Goal: Use online tool/utility: Use online tool/utility

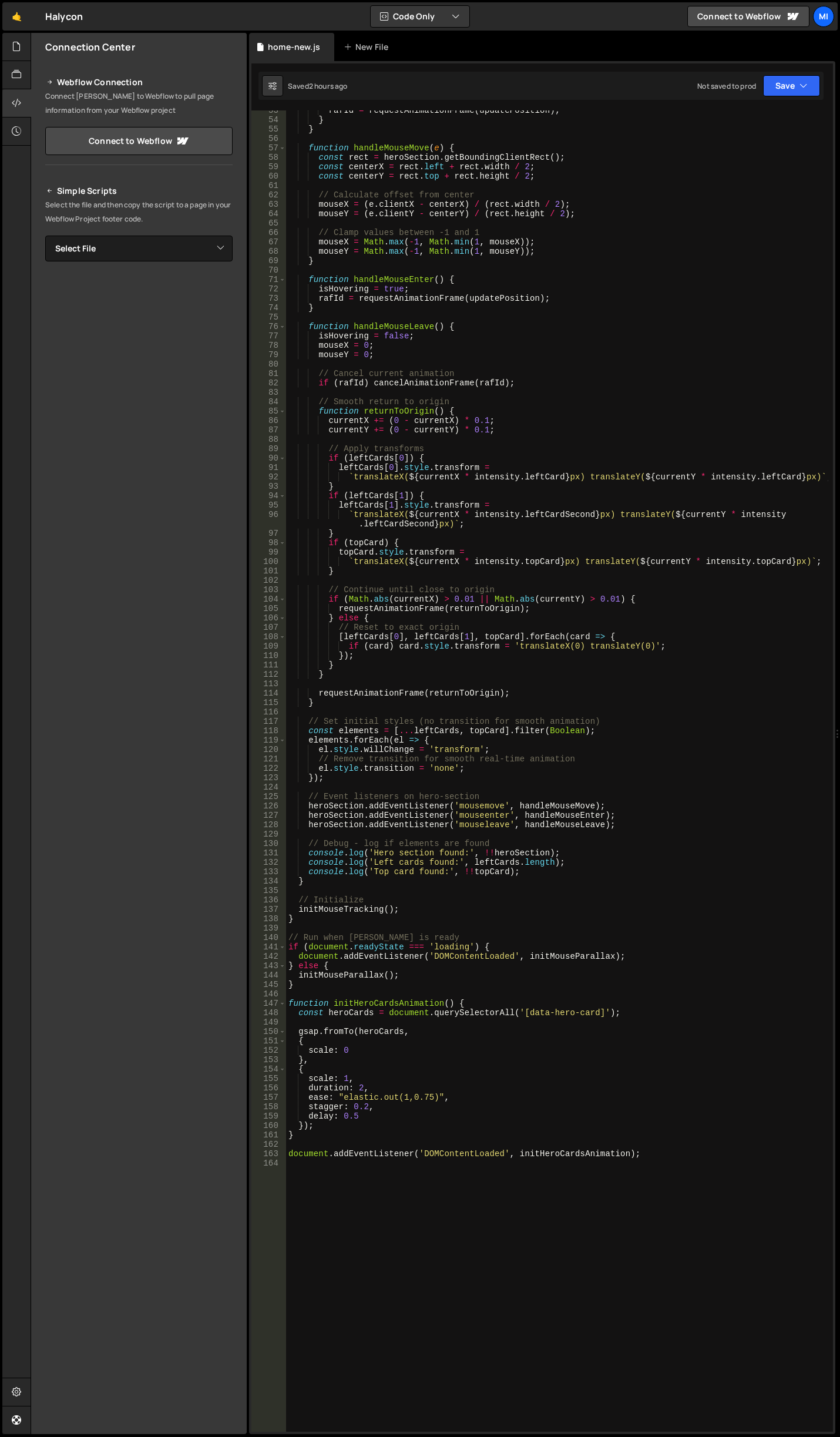
scroll to position [886, 0]
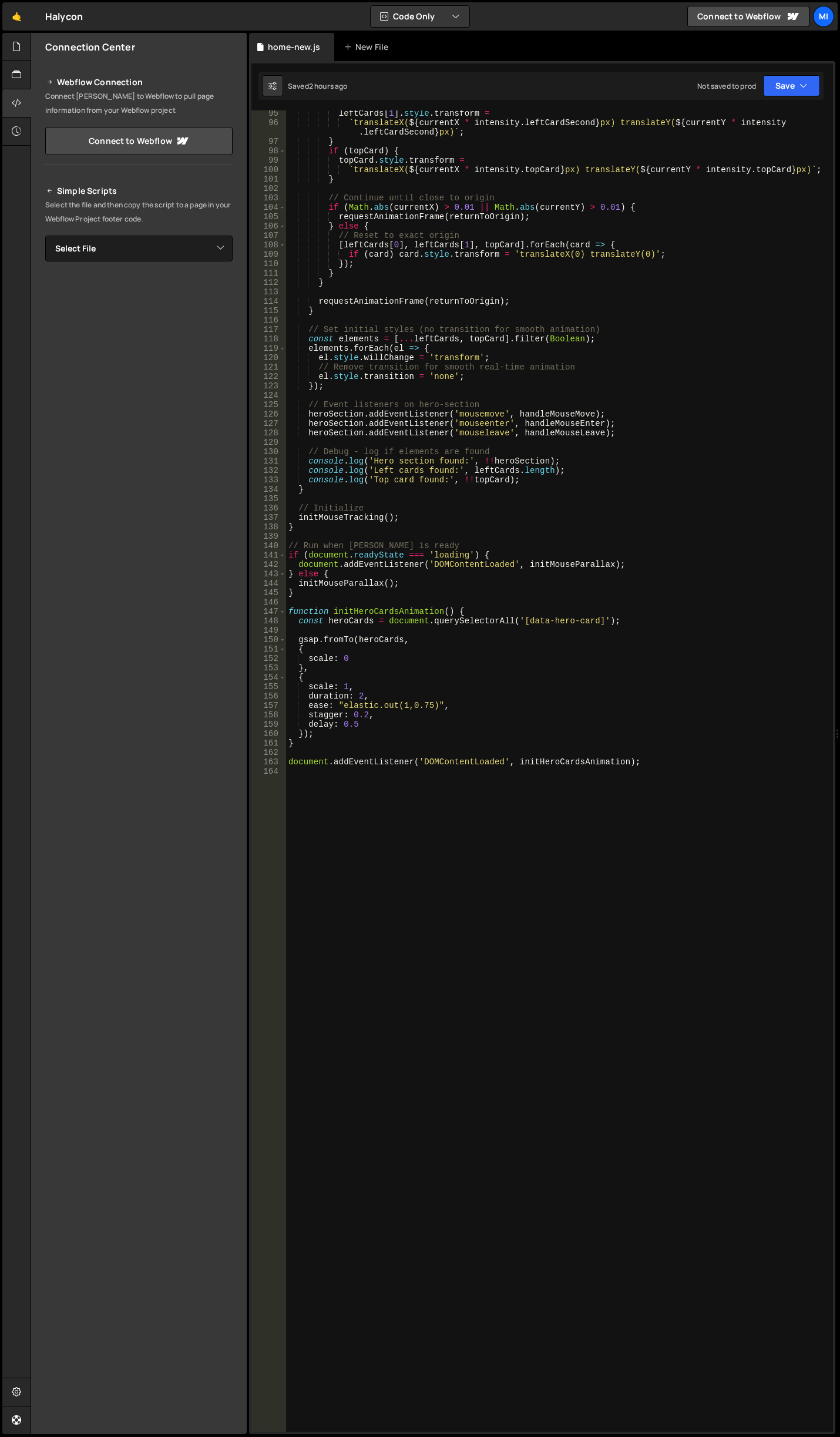
click at [477, 838] on div "leftCards [ 1 ] . style . transform = ` translateX( ${ currentX * intensity . l…" at bounding box center [557, 778] width 542 height 1340
click at [727, 1017] on div "leftCards [ 1 ] . style . transform = ` translateX( ${ currentX * intensity . l…" at bounding box center [557, 778] width 542 height 1340
paste textarea "document.addEventListener('DOMContentLoaded', initTypewriterAnimation);"
type textarea "document.addEventListener('DOMContentLoaded', initTypewriterAnimation);"
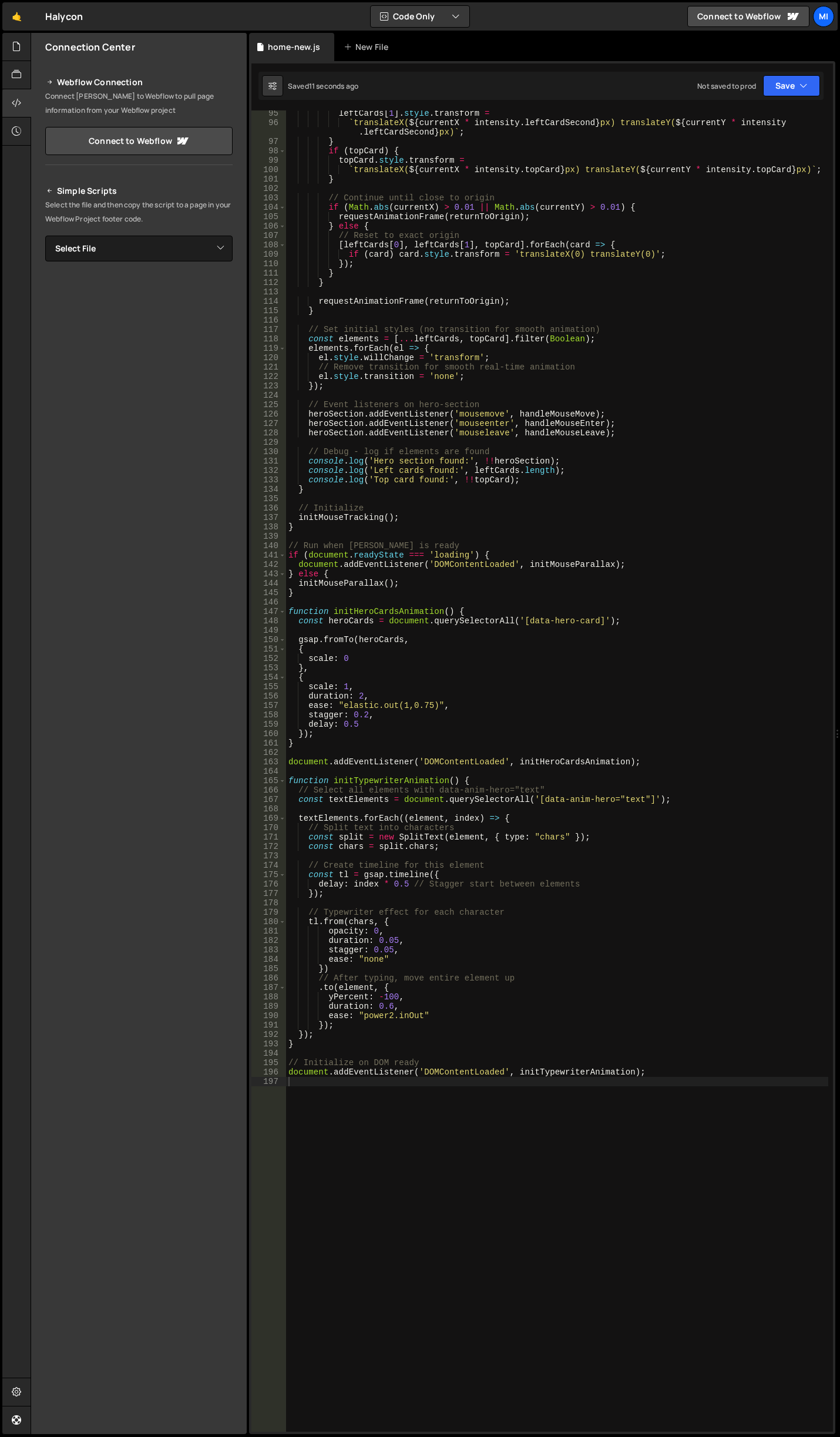
click at [548, 990] on div "leftCards [ 1 ] . style . transform = ` translateX( ${ currentX * intensity . l…" at bounding box center [557, 778] width 542 height 1340
click at [422, 991] on div "leftCards [ 1 ] . style . transform = ` translateX( ${ currentX * intensity . l…" at bounding box center [557, 778] width 542 height 1340
drag, startPoint x: 390, startPoint y: 943, endPoint x: 397, endPoint y: 943, distance: 7.0
click at [397, 943] on div "leftCards [ 1 ] . style . transform = ` translateX( ${ currentX * intensity . l…" at bounding box center [557, 778] width 542 height 1340
drag, startPoint x: 388, startPoint y: 941, endPoint x: 394, endPoint y: 941, distance: 6.0
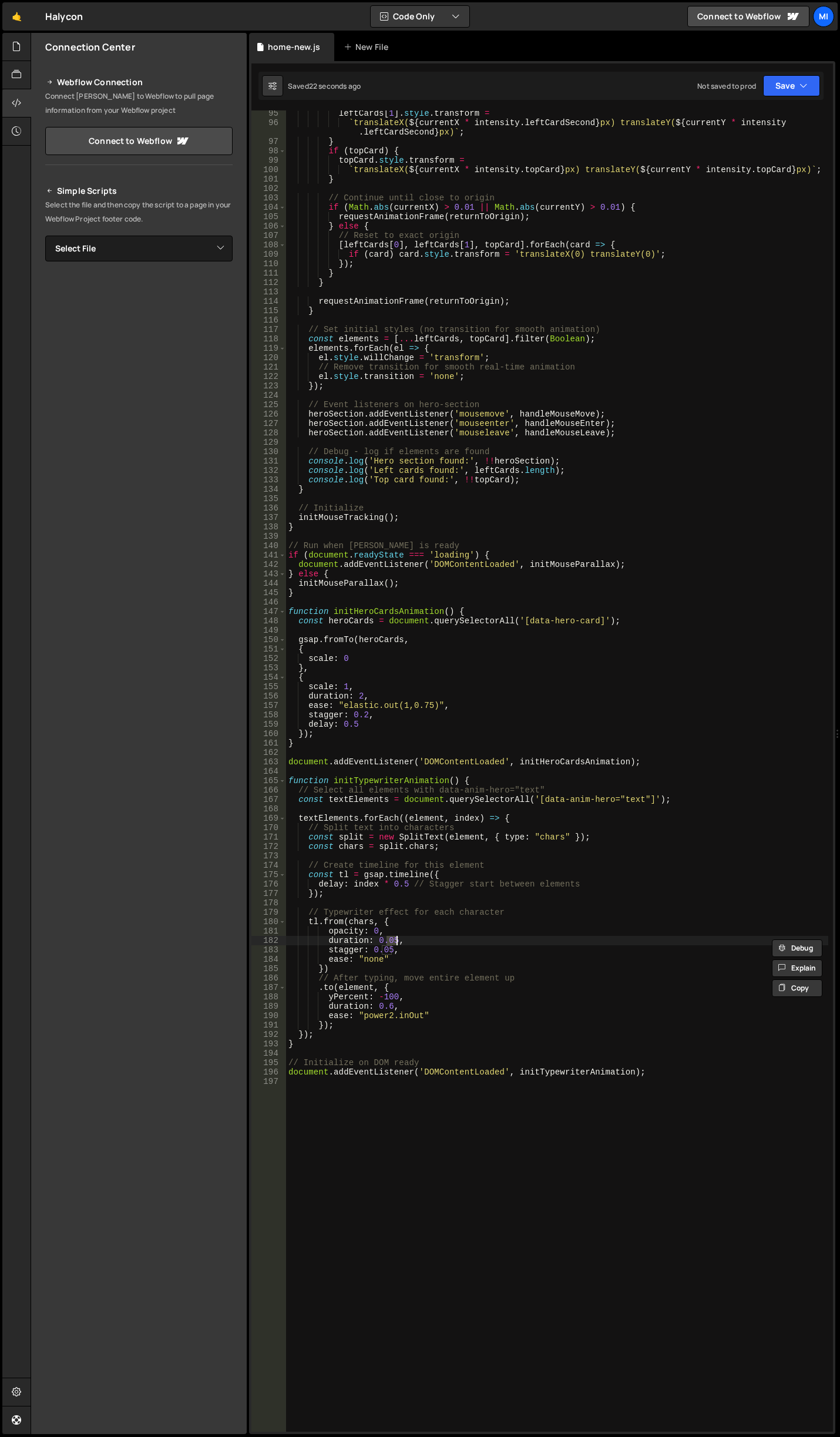
click at [394, 941] on div "leftCards [ 1 ] . style . transform = ` translateX( ${ currentX * intensity . l…" at bounding box center [557, 778] width 542 height 1340
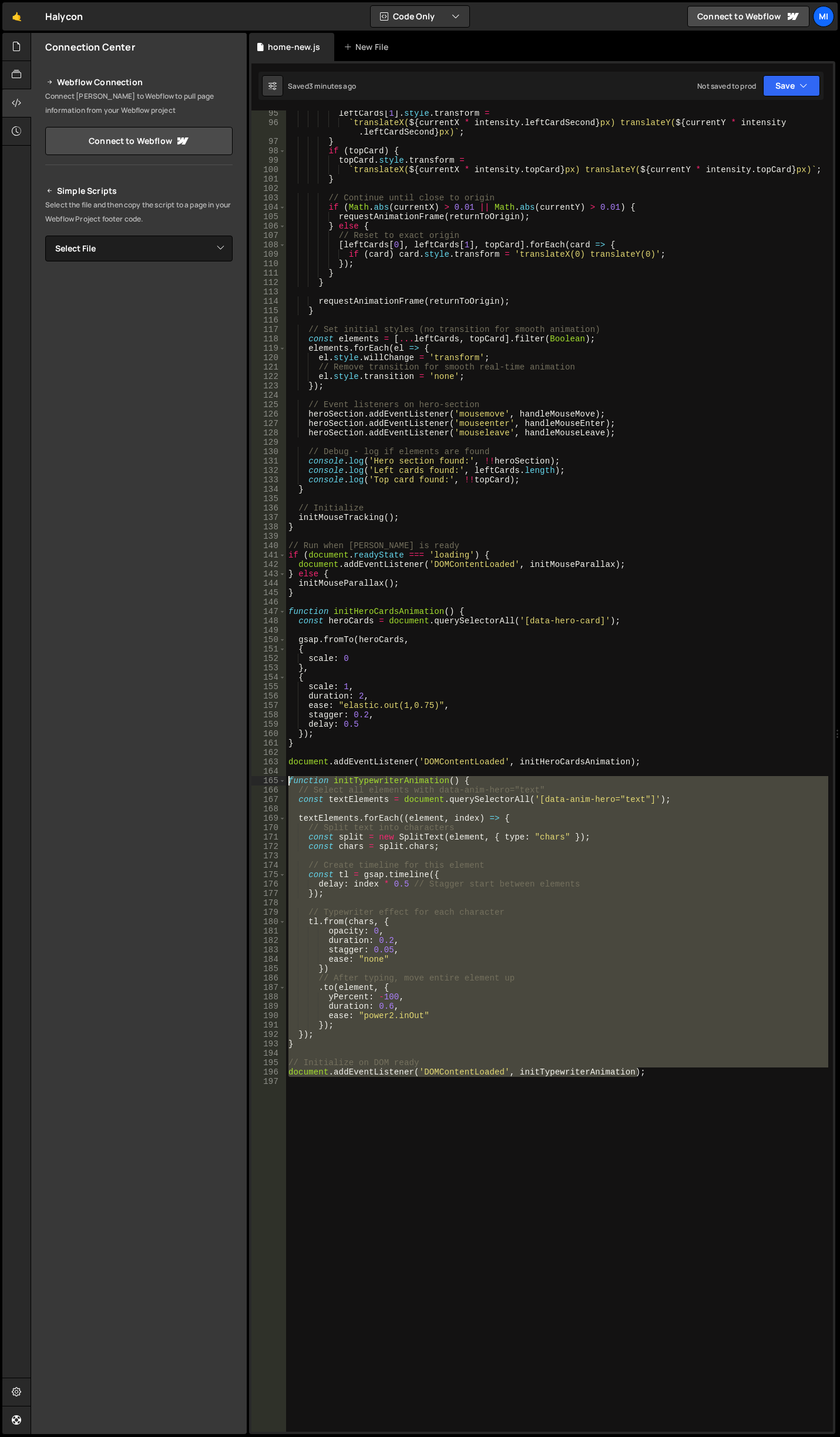
drag, startPoint x: 688, startPoint y: 1075, endPoint x: 267, endPoint y: 778, distance: 515.2
click at [267, 778] on div "duration: 0.2, 95 96 97 98 99 100 101 102 103 104 105 106 107 108 109 110 111 1…" at bounding box center [542, 771] width 581 height 1321
type textarea "function initTypewriterAnimation() { // Select all elements with data-anim-hero…"
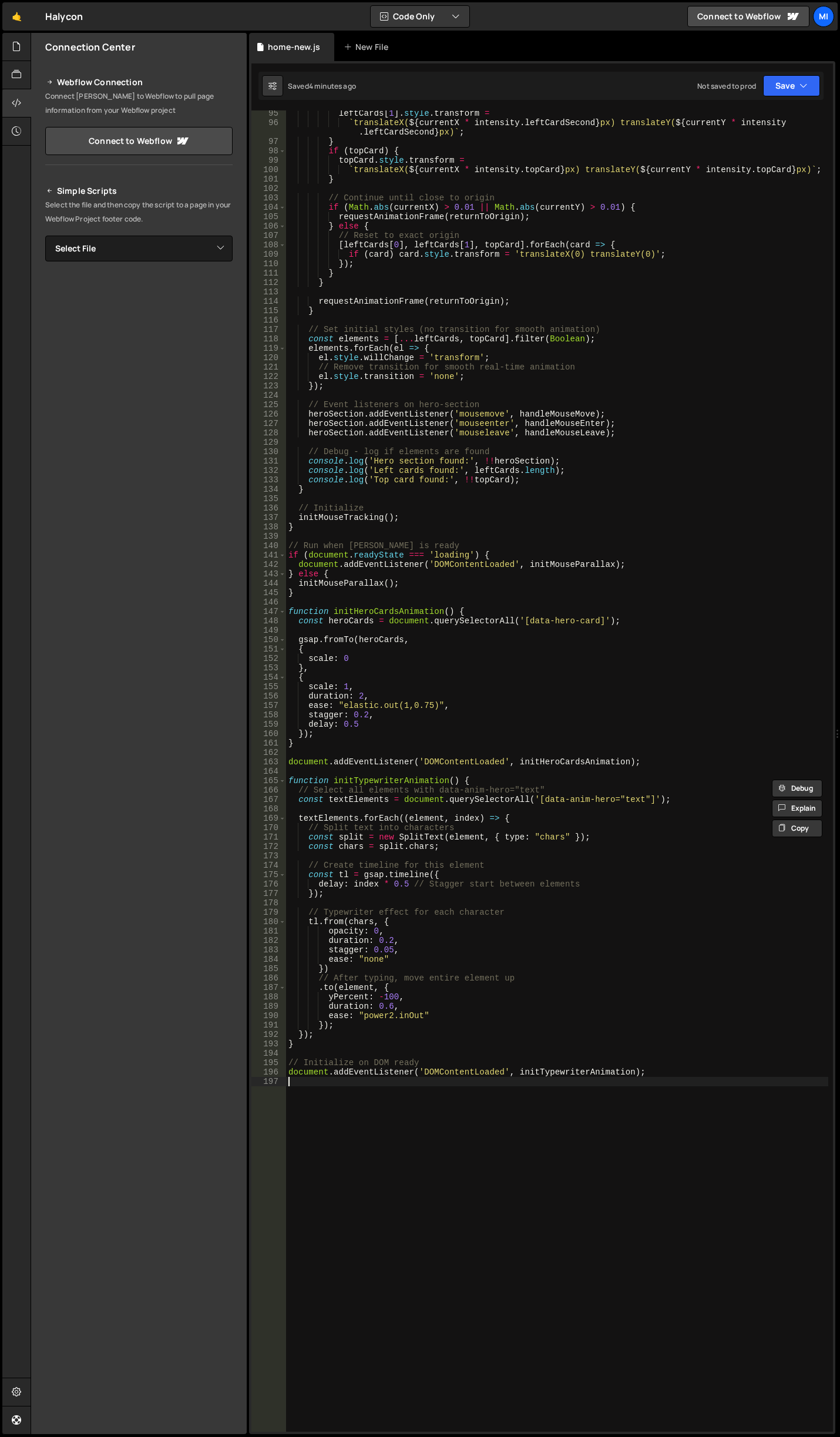
click at [624, 1171] on div "leftCards [ 1 ] . style . transform = ` translateX( ${ currentX * intensity . l…" at bounding box center [557, 778] width 542 height 1340
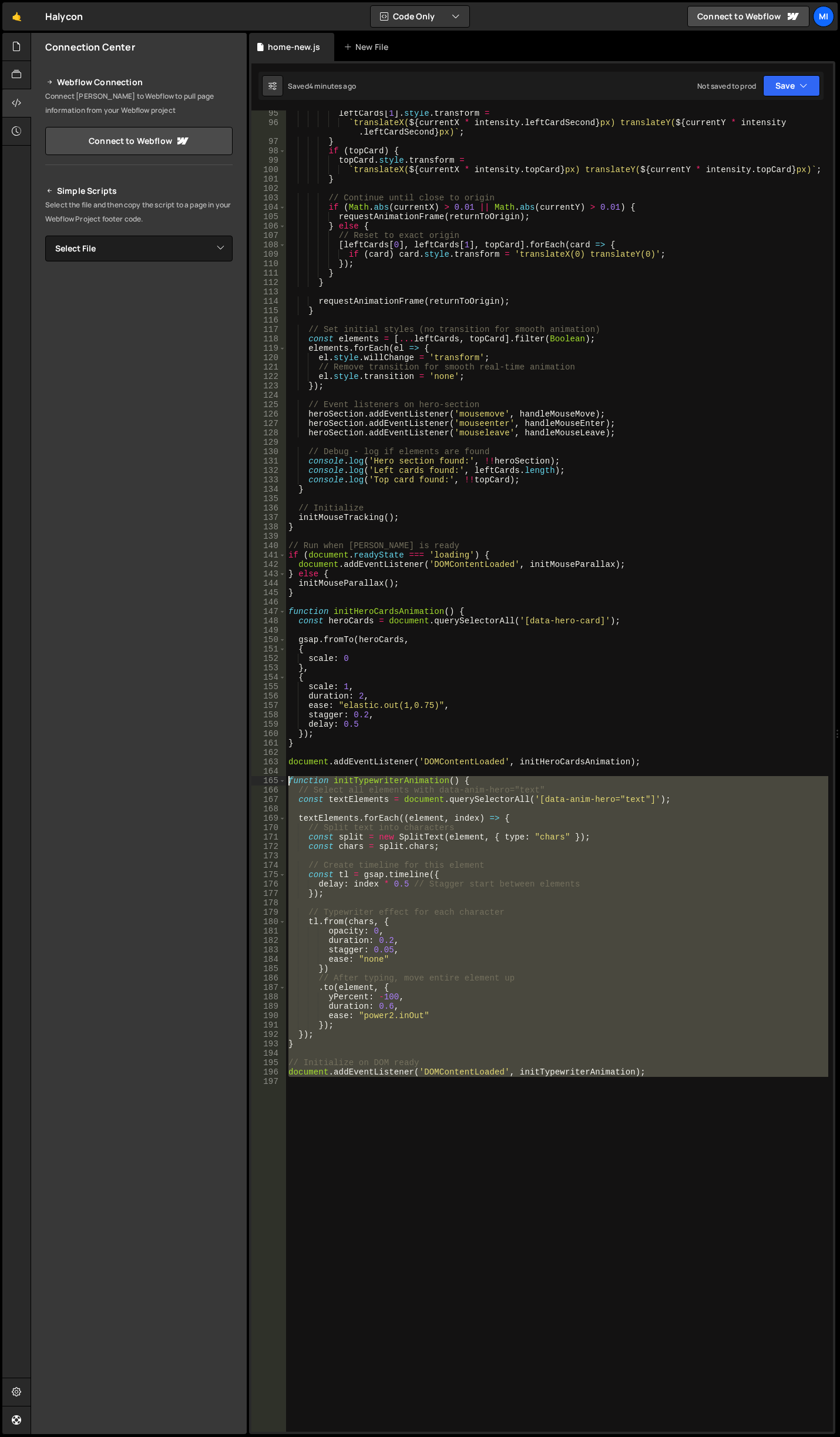
drag, startPoint x: 717, startPoint y: 1124, endPoint x: 228, endPoint y: 779, distance: 598.5
click at [228, 779] on div "Files New File Javascript files 0 accordion-test.js 0 0 accordion-test.js 0 1 a…" at bounding box center [435, 734] width 809 height 1402
paste textarea "data-anim-hero"
click at [673, 1075] on div "leftCards [ 1 ] . style . transform = ` translateX( ${ currentX * intensity . l…" at bounding box center [557, 771] width 542 height 1321
drag, startPoint x: 660, startPoint y: 1075, endPoint x: 221, endPoint y: 777, distance: 530.6
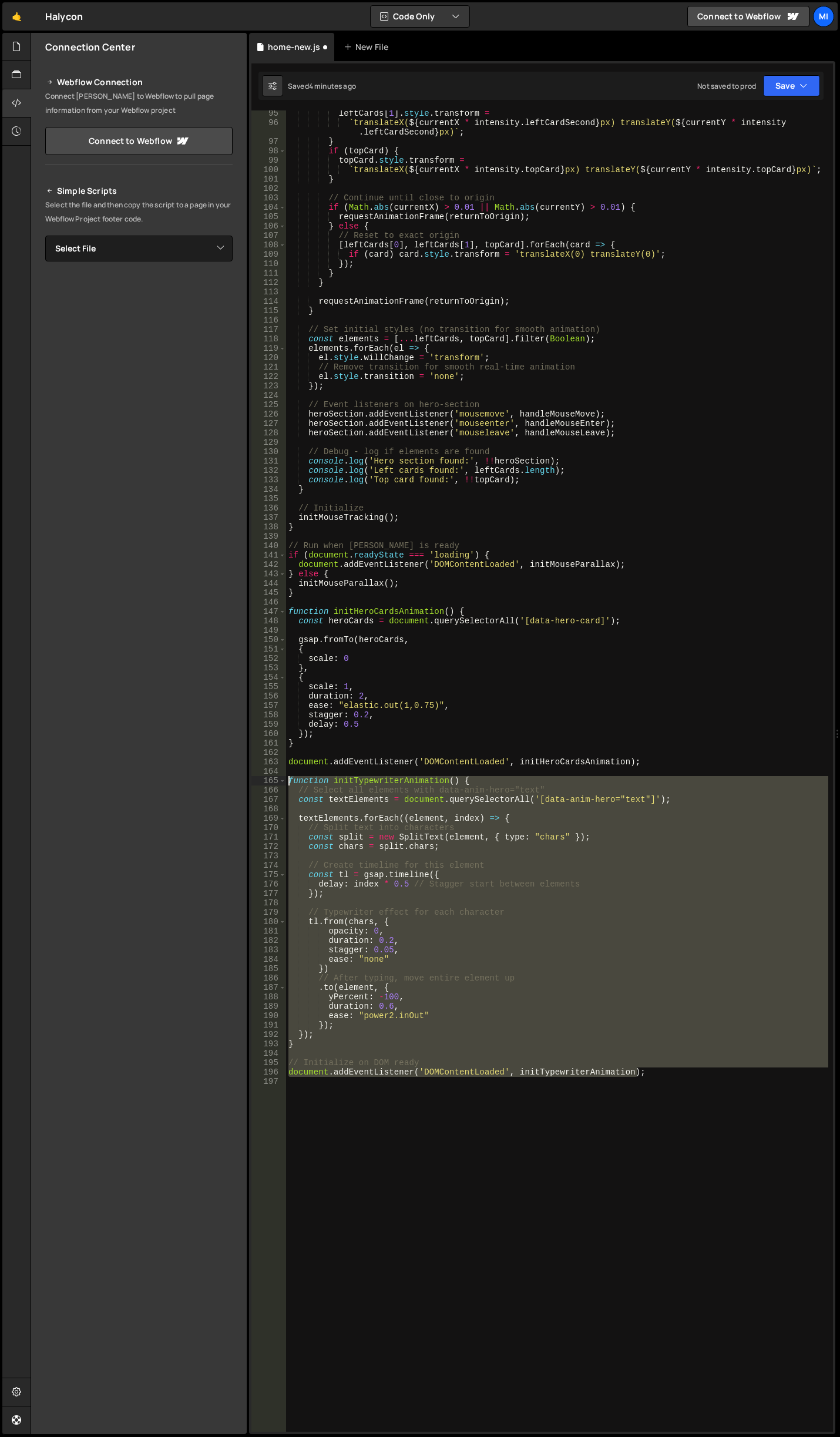
click at [221, 777] on div "Files New File Javascript files 0 accordion-test.js 0 0 accordion-test.js 0 1 a…" at bounding box center [435, 734] width 809 height 1402
paste textarea "document.addEventListener('DOMContentLoaded', initTypewriterAnimation);"
type textarea "document.addEventListener('DOMContentLoaded', initTypewriterAnimation);"
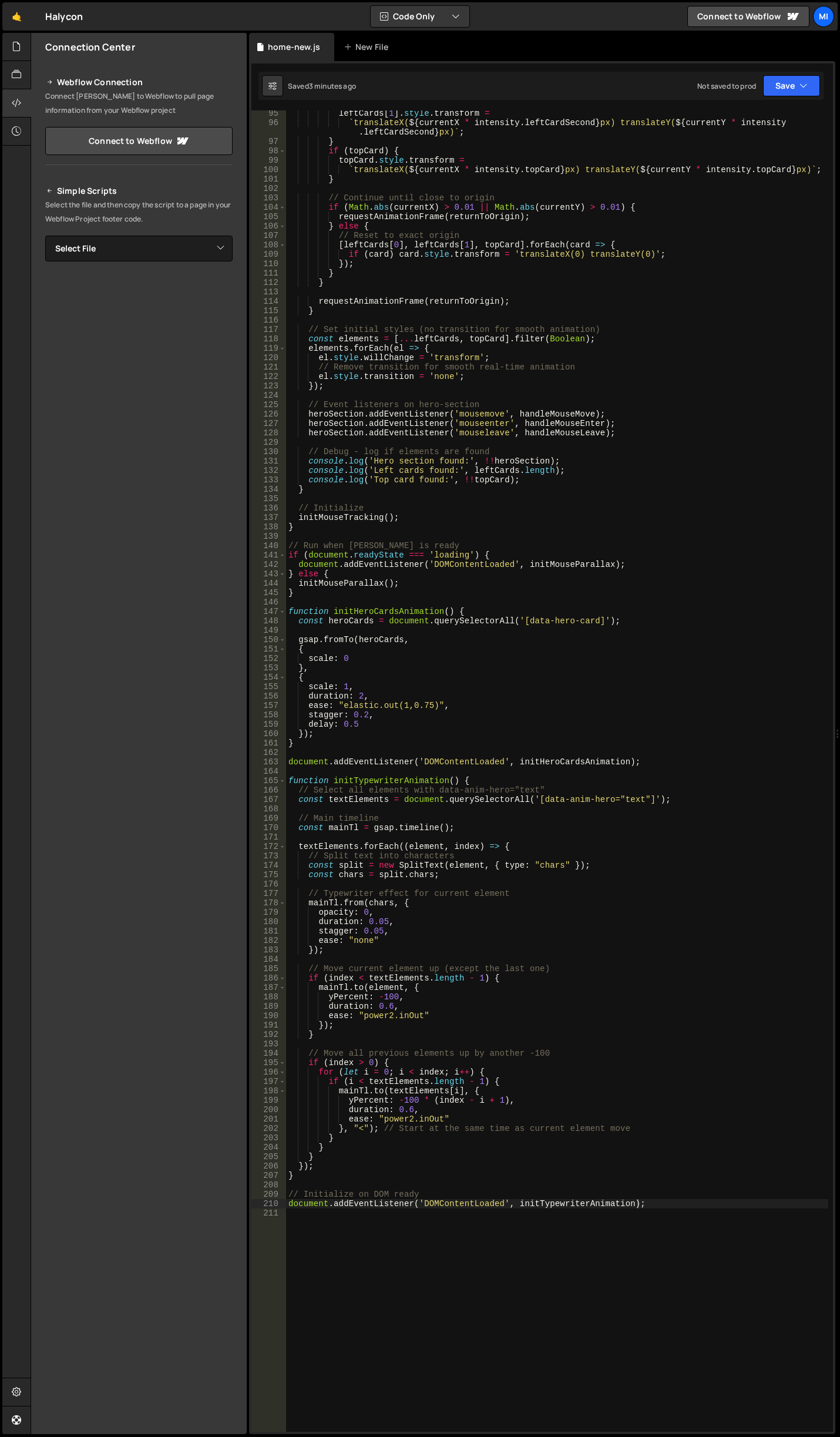
click at [641, 1228] on div "leftCards [ 1 ] . style . transform = ` translateX( ${ currentX * intensity . l…" at bounding box center [557, 778] width 542 height 1340
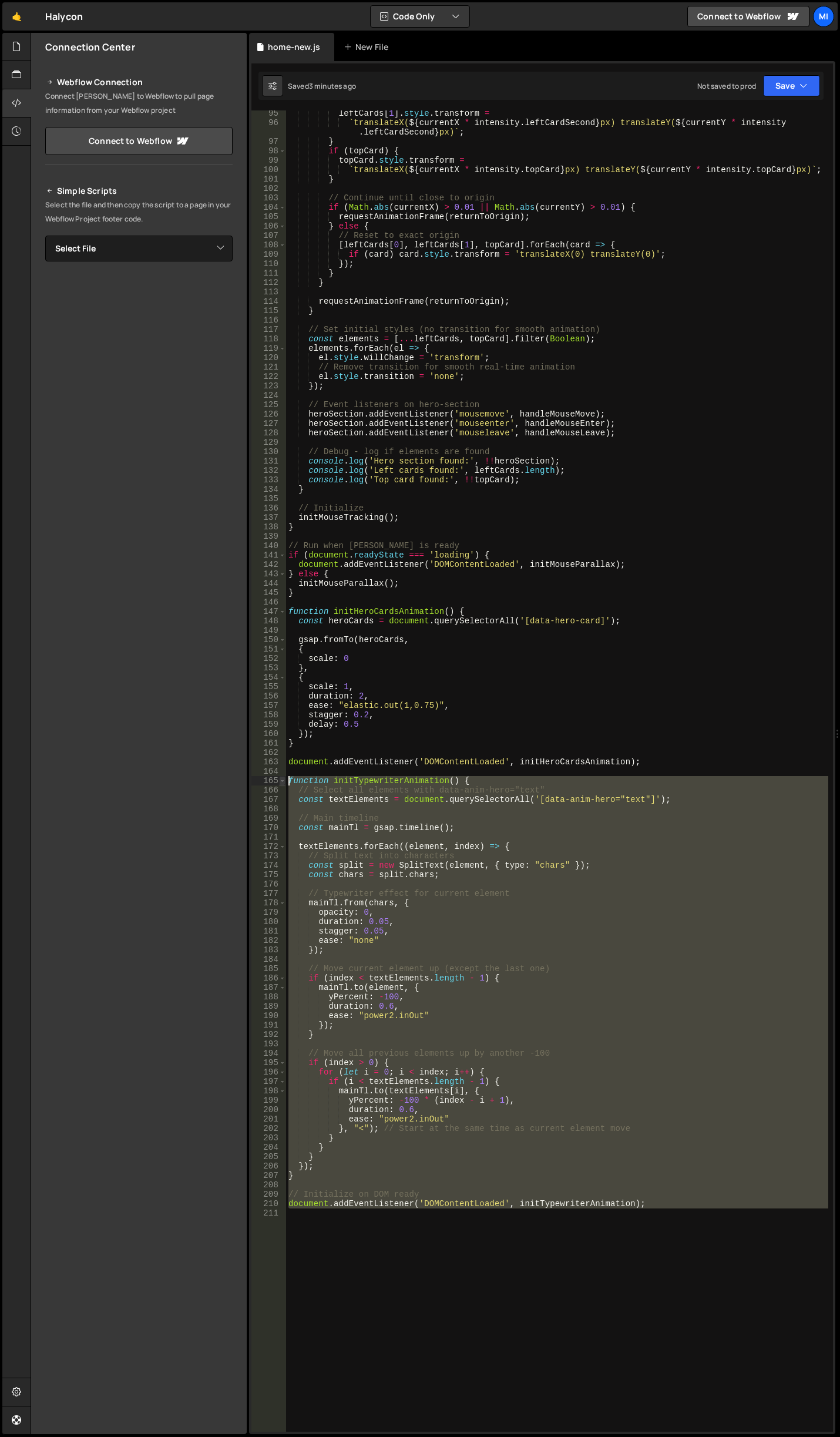
drag, startPoint x: 657, startPoint y: 1217, endPoint x: 281, endPoint y: 784, distance: 573.5
click at [281, 784] on div "95 96 97 98 99 100 101 102 103 104 105 106 107 108 109 110 111 112 113 114 115 …" at bounding box center [542, 771] width 581 height 1321
paste textarea "document.addEventListener('DOMContentLoaded', initTypewriterAnimation);"
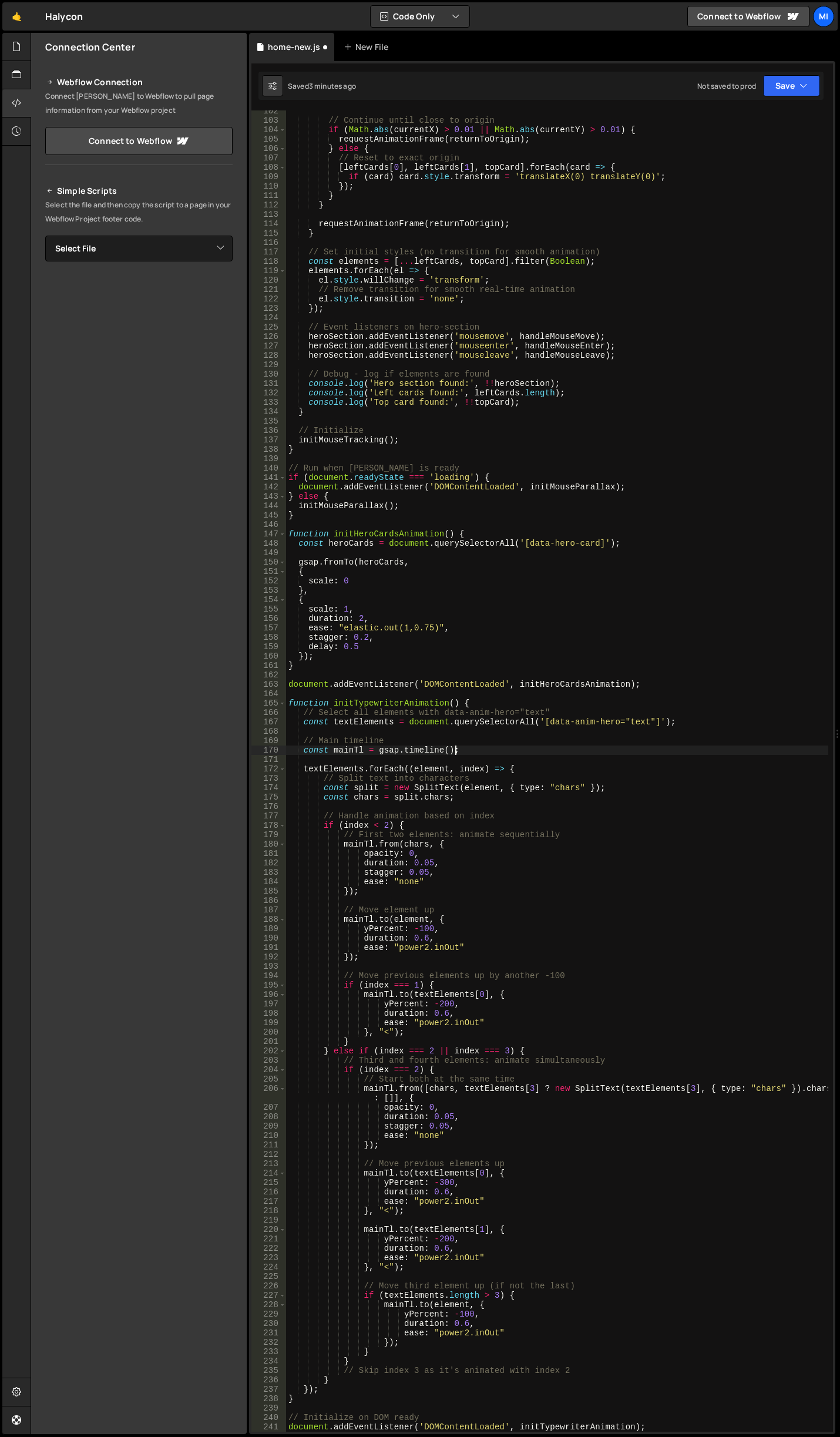
click at [508, 751] on div "// Continue until close to origin if ( Math . abs ( currentX ) > 0.01 || Math .…" at bounding box center [557, 776] width 542 height 1340
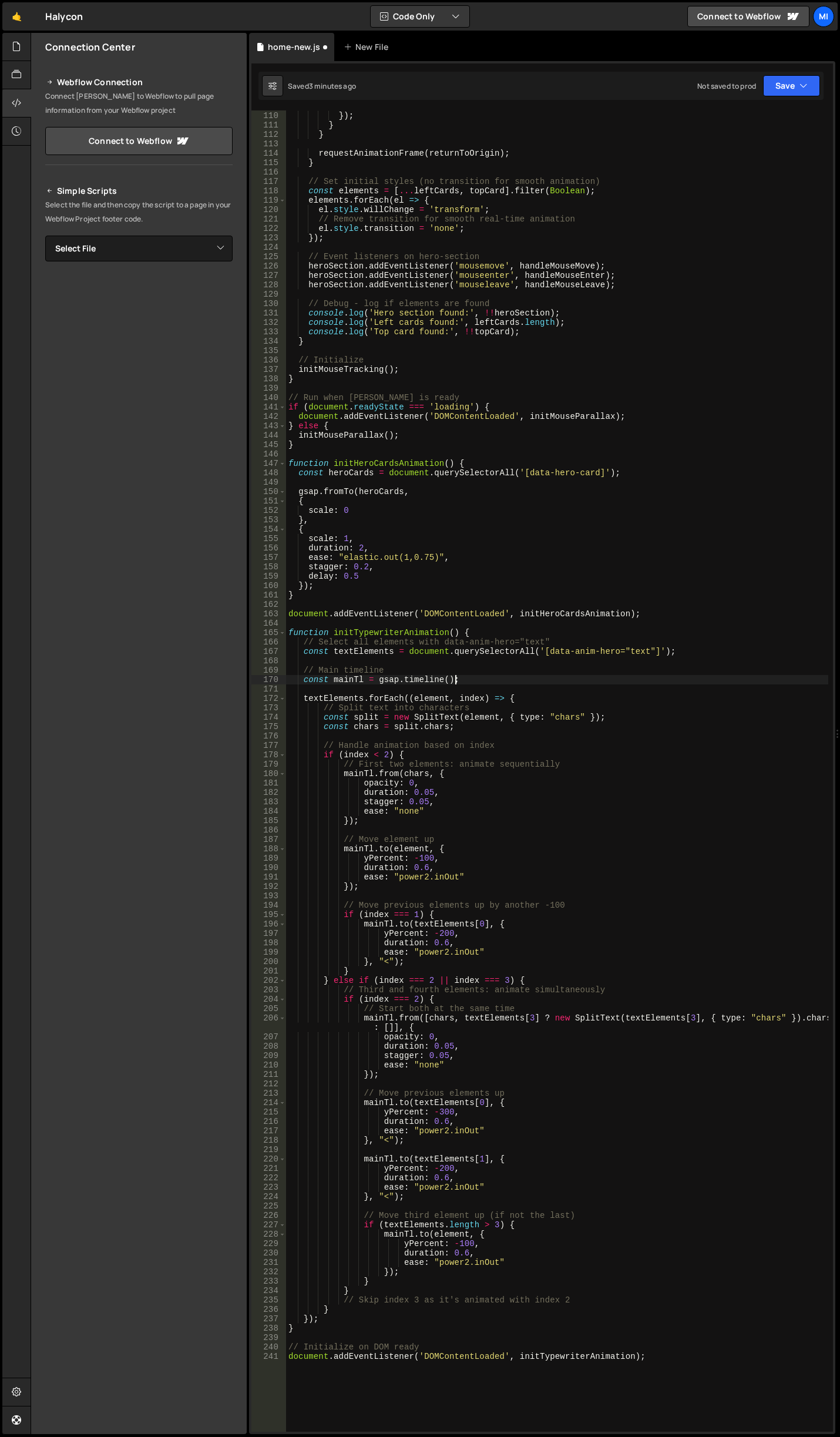
scroll to position [1069, 0]
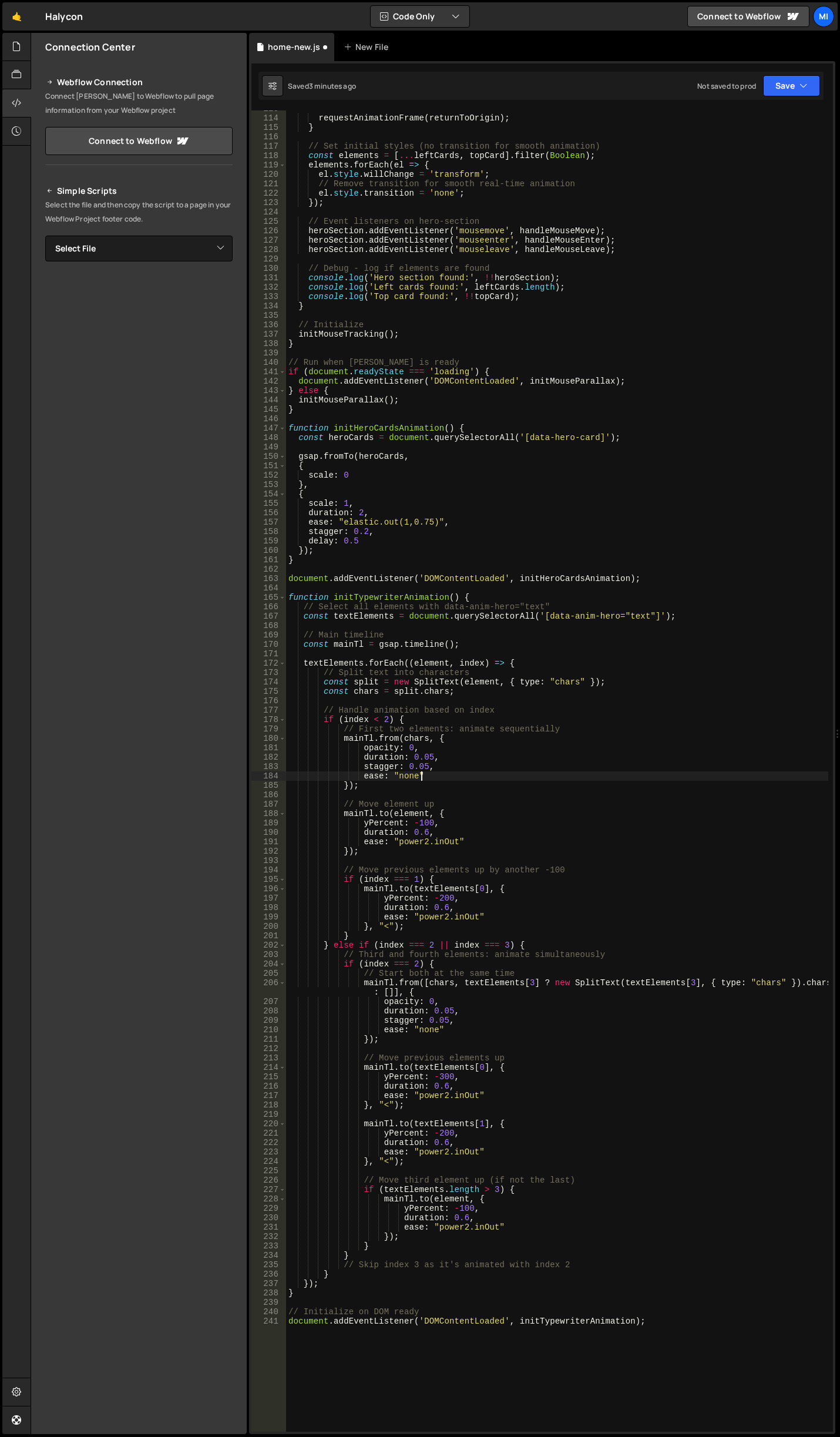
click at [528, 773] on div "requestAnimationFrame ( returnToOrigin ) ; } // Set initial styles (no transiti…" at bounding box center [557, 774] width 542 height 1340
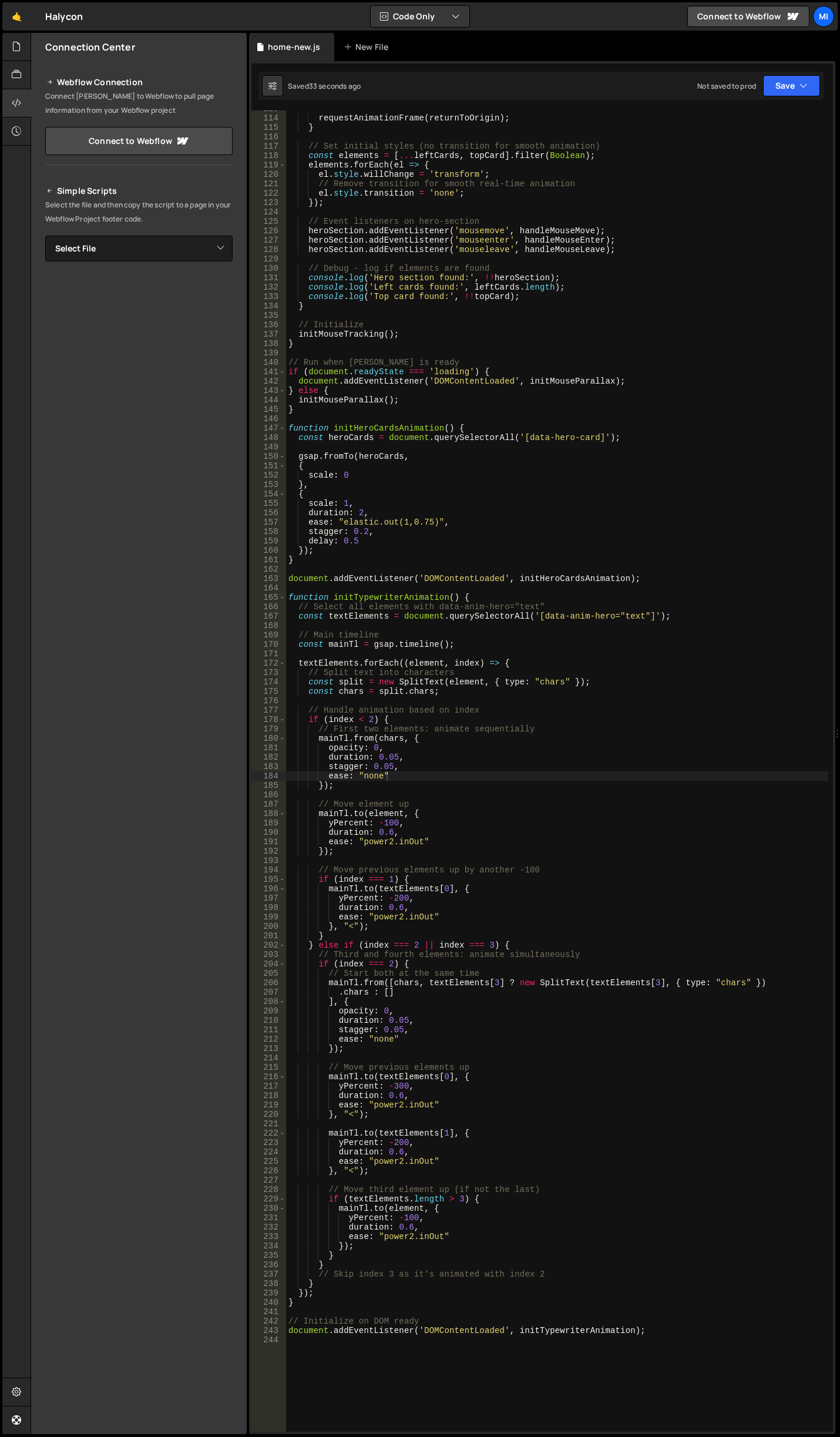
click at [495, 873] on div "requestAnimationFrame ( returnToOrigin ) ; } // Set initial styles (no transiti…" at bounding box center [557, 774] width 542 height 1340
click at [397, 895] on div "requestAnimationFrame ( returnToOrigin ) ; } // Set initial styles (no transiti…" at bounding box center [557, 774] width 542 height 1340
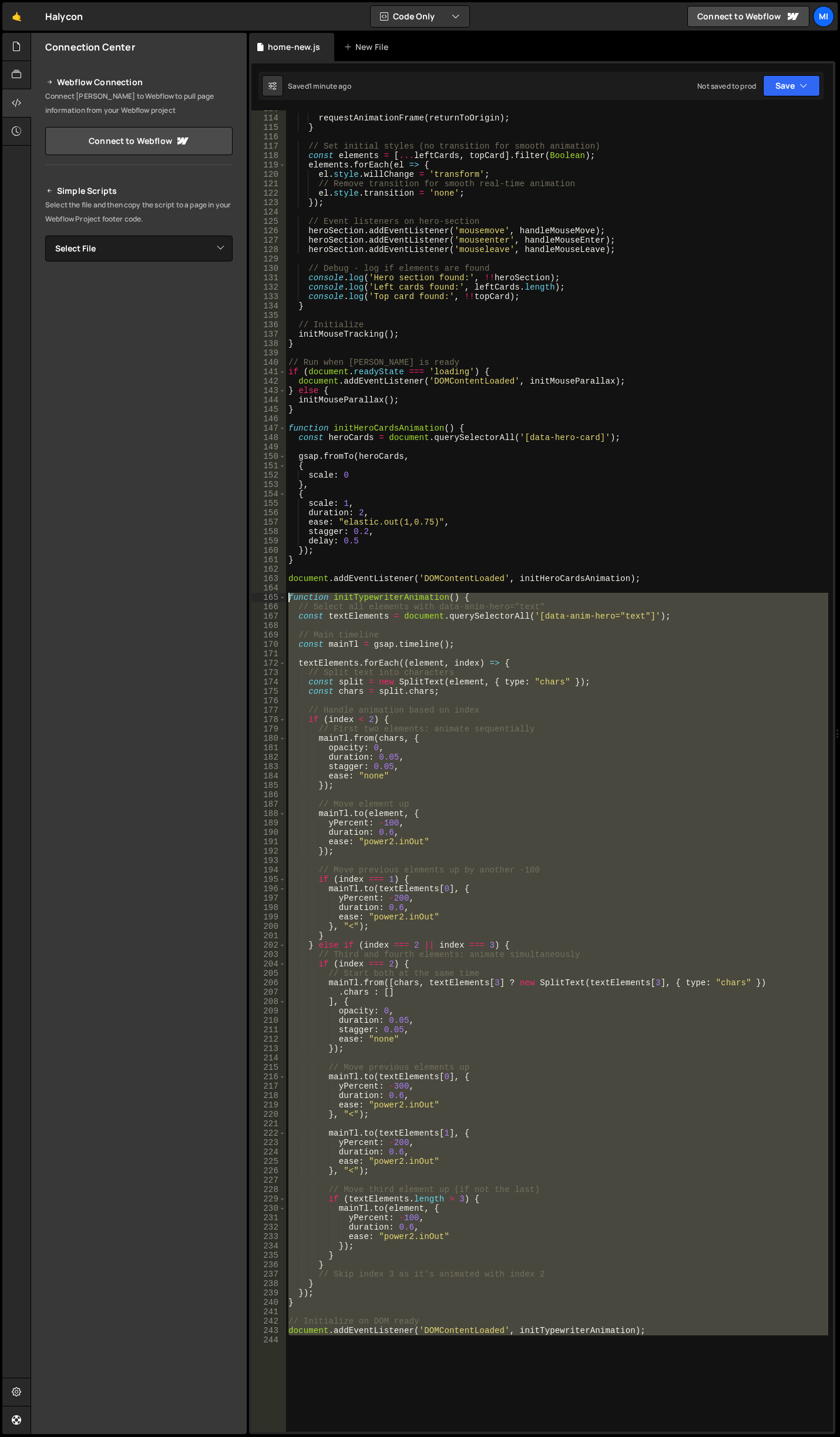
drag, startPoint x: 643, startPoint y: 1360, endPoint x: 157, endPoint y: 596, distance: 905.5
click at [157, 596] on div "Files New File Javascript files 0 accordion-test.js 0 0 accordion-test.js 0 1 a…" at bounding box center [435, 734] width 809 height 1402
paste textarea "document.addEventListener('DOMContentLoaded', initTypewriterAnimation);"
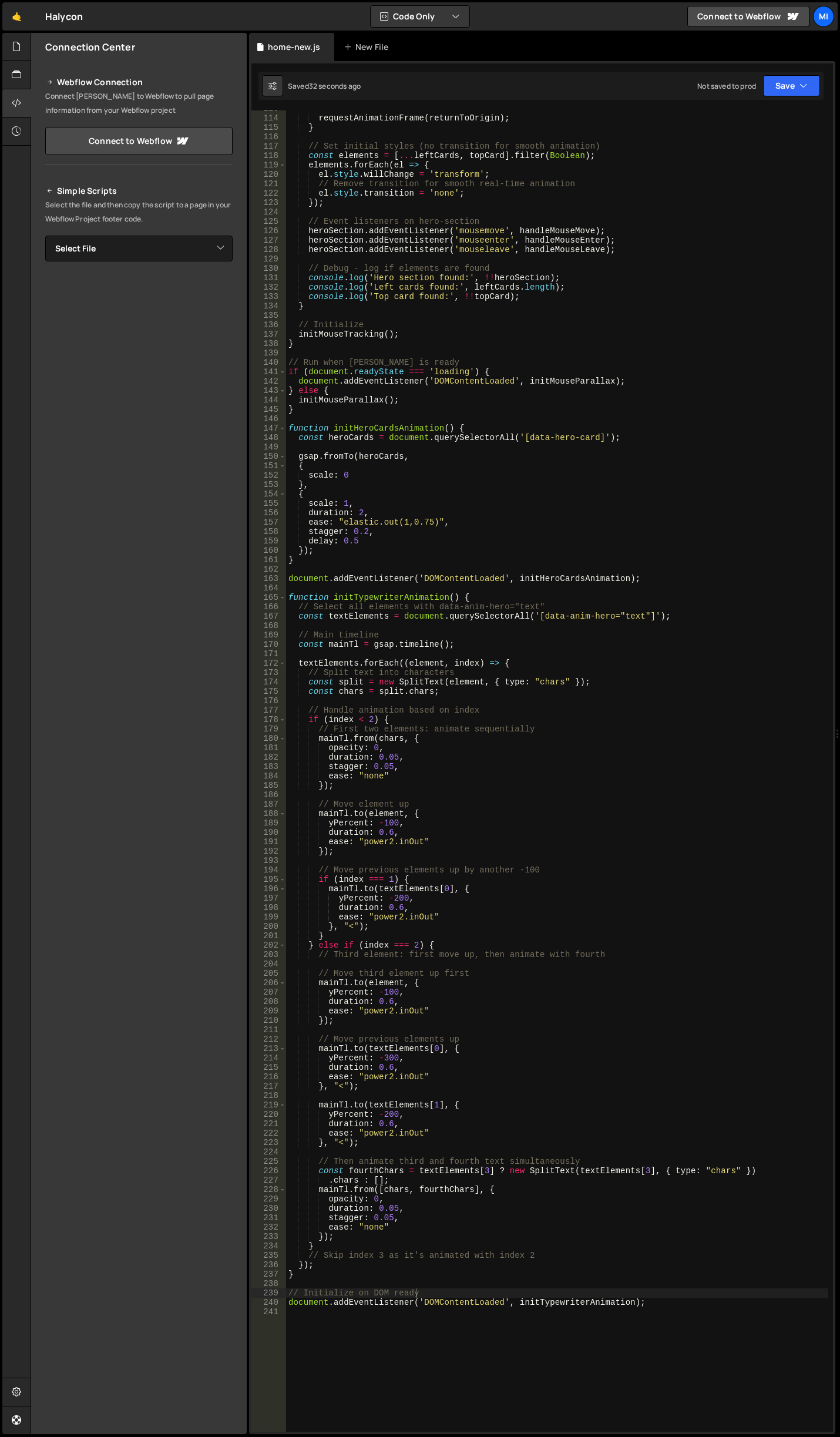
click at [460, 1137] on div "requestAnimationFrame ( returnToOrigin ) ; } // Set initial styles (no transiti…" at bounding box center [557, 774] width 542 height 1340
type textarea "ease: "power2.inOut""
click at [484, 1091] on div "requestAnimationFrame ( returnToOrigin ) ; } // Set initial styles (no transiti…" at bounding box center [557, 774] width 542 height 1340
click at [322, 1241] on div "requestAnimationFrame ( returnToOrigin ) ; } // Set initial styles (no transiti…" at bounding box center [557, 774] width 542 height 1340
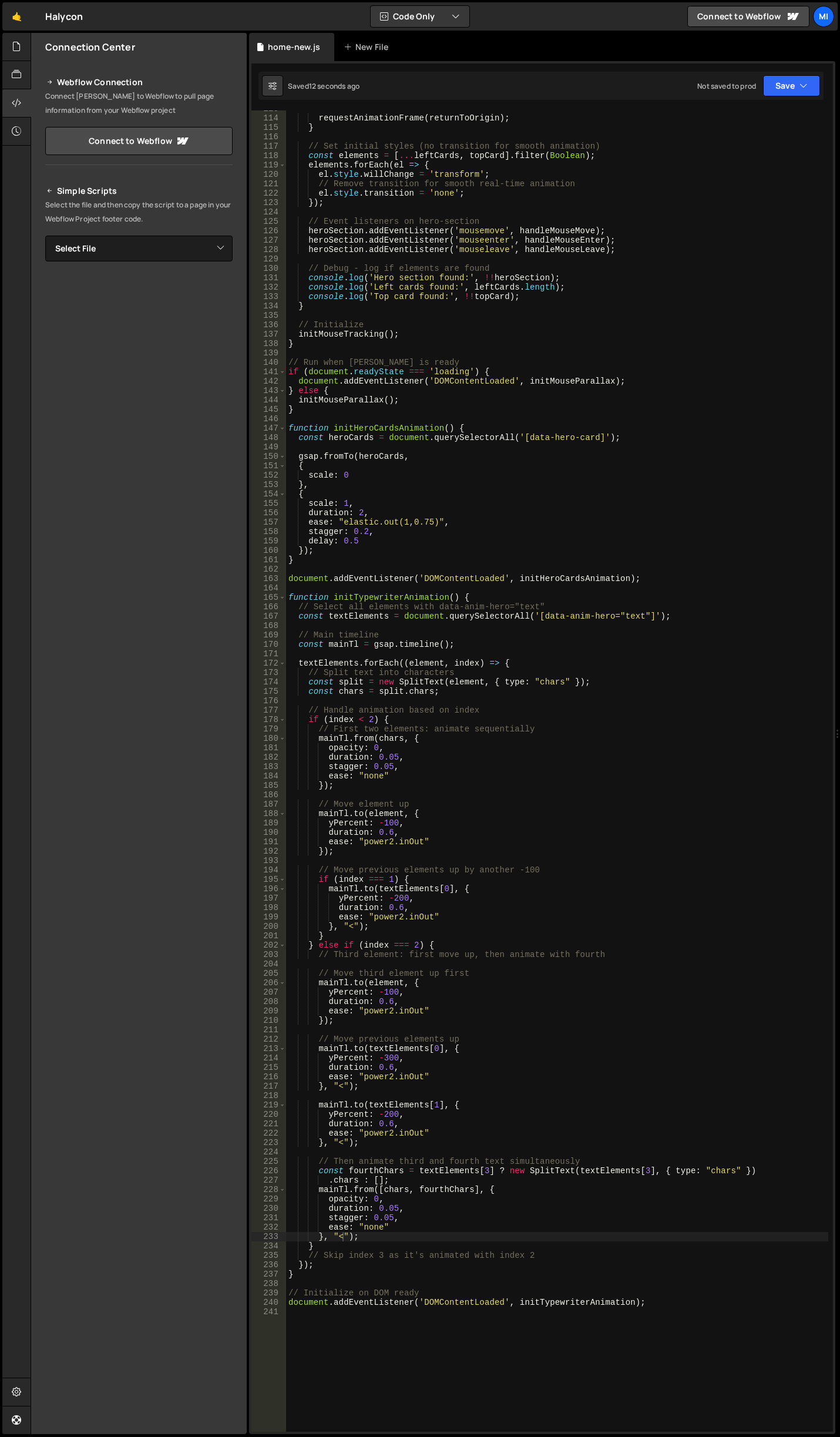
click at [420, 1023] on div "requestAnimationFrame ( returnToOrigin ) ; } // Set initial styles (no transiti…" at bounding box center [557, 774] width 542 height 1340
click at [402, 898] on div "requestAnimationFrame ( returnToOrigin ) ; } // Set initial styles (no transiti…" at bounding box center [557, 774] width 542 height 1340
drag, startPoint x: 382, startPoint y: 992, endPoint x: 397, endPoint y: 992, distance: 15.0
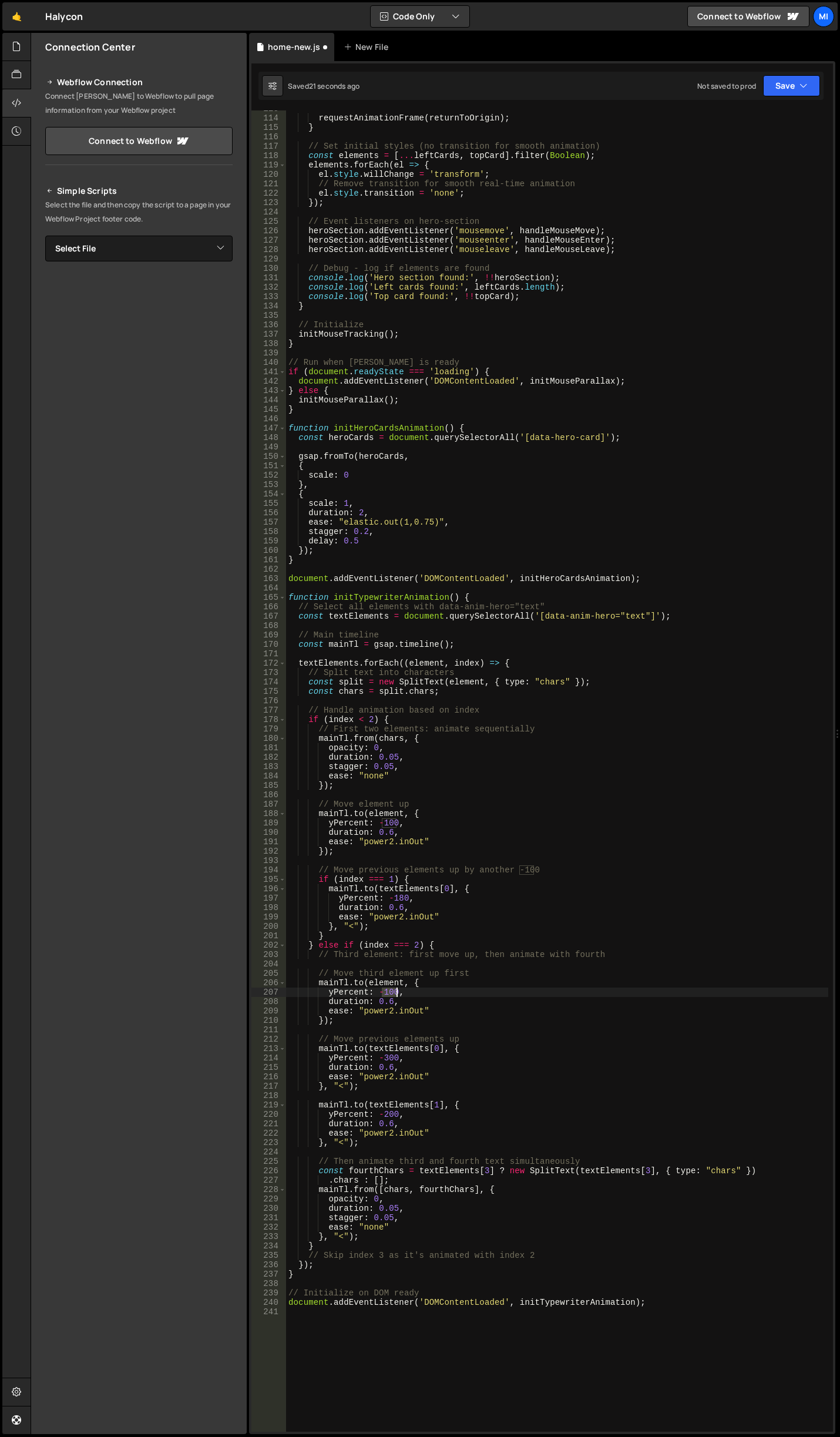
click at [397, 992] on div "requestAnimationFrame ( returnToOrigin ) ; } // Set initial styles (no transiti…" at bounding box center [557, 774] width 542 height 1340
drag, startPoint x: 381, startPoint y: 1058, endPoint x: 396, endPoint y: 1057, distance: 15.0
click at [396, 1057] on div "requestAnimationFrame ( returnToOrigin ) ; } // Set initial styles (no transiti…" at bounding box center [557, 774] width 542 height 1340
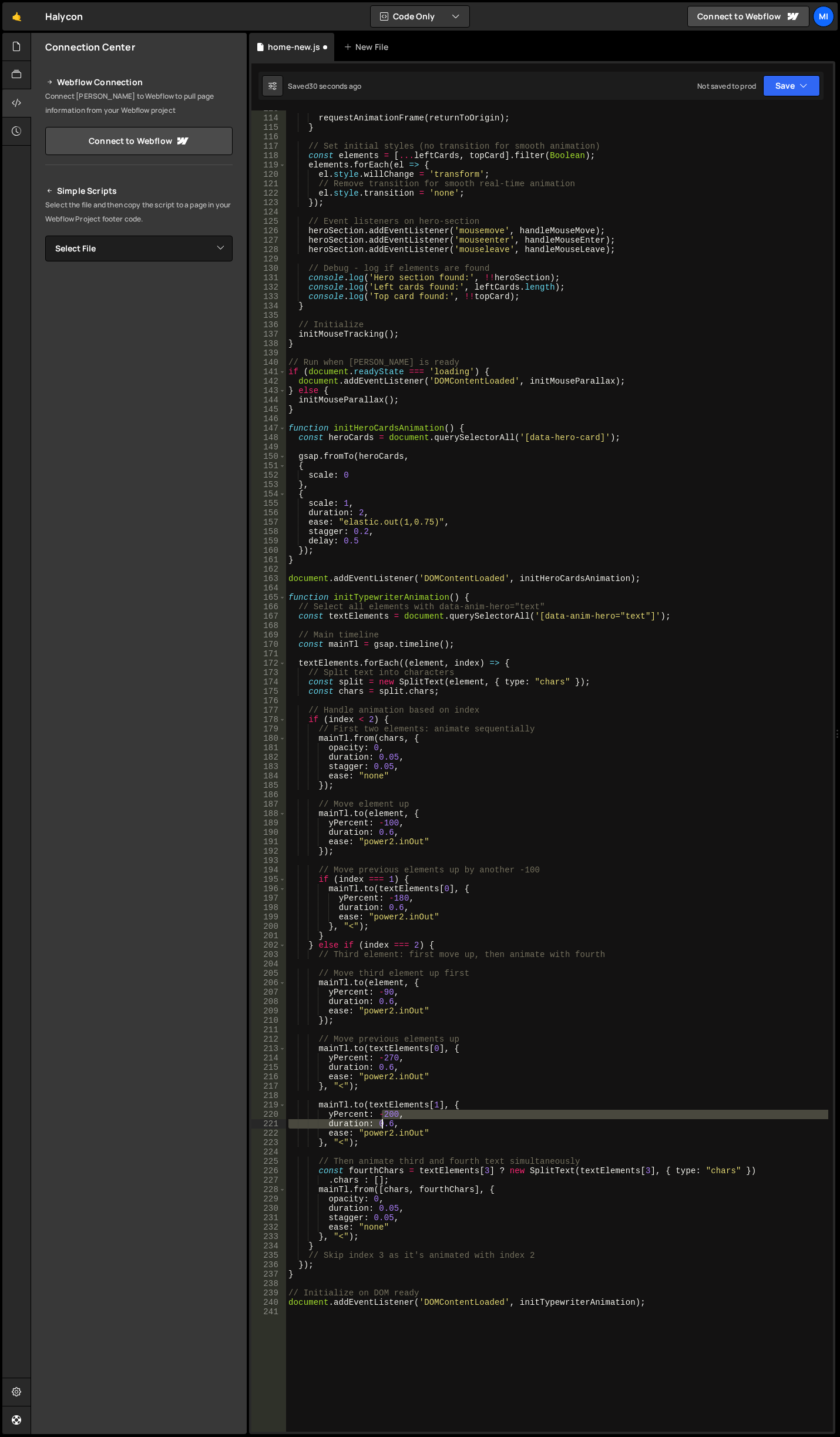
click at [384, 1119] on div "requestAnimationFrame ( returnToOrigin ) ; } // Set initial styles (no transiti…" at bounding box center [557, 774] width 542 height 1340
click at [382, 1112] on div "requestAnimationFrame ( returnToOrigin ) ; } // Set initial styles (no transiti…" at bounding box center [557, 771] width 542 height 1321
drag, startPoint x: 382, startPoint y: 1112, endPoint x: 396, endPoint y: 1111, distance: 14.0
click at [396, 1111] on div "requestAnimationFrame ( returnToOrigin ) ; } // Set initial styles (no transiti…" at bounding box center [557, 774] width 542 height 1340
drag, startPoint x: 383, startPoint y: 827, endPoint x: 397, endPoint y: 825, distance: 14.1
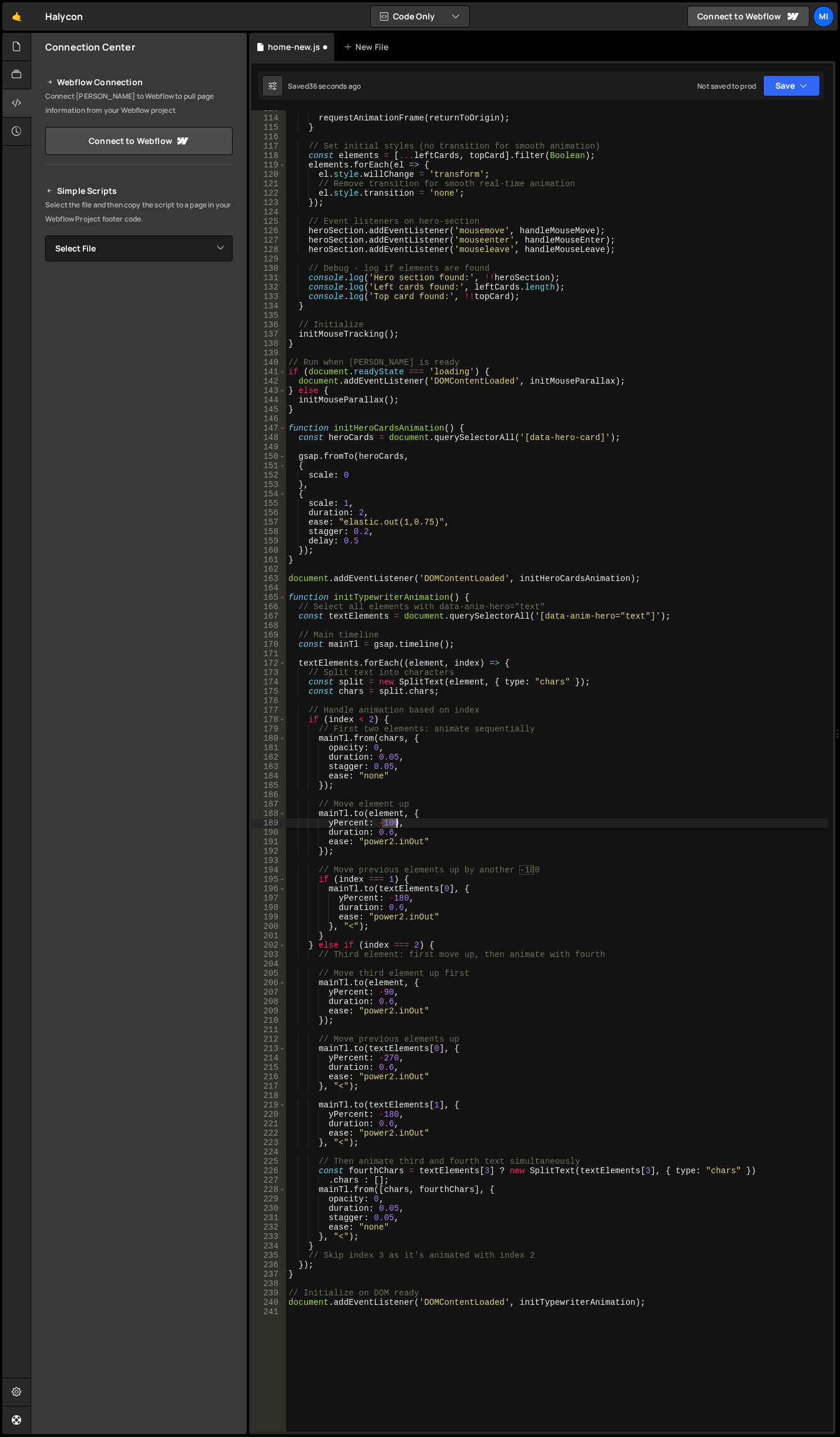
click at [397, 825] on div "requestAnimationFrame ( returnToOrigin ) ; } // Set initial styles (no transiti…" at bounding box center [557, 774] width 542 height 1340
click at [451, 982] on div "requestAnimationFrame ( returnToOrigin ) ; } // Set initial styles (no transiti…" at bounding box center [557, 774] width 542 height 1340
click at [407, 1012] on div "requestAnimationFrame ( returnToOrigin ) ; } // Set initial styles (no transiti…" at bounding box center [557, 774] width 542 height 1340
click at [404, 1078] on div "requestAnimationFrame ( returnToOrigin ) ; } // Set initial styles (no transiti…" at bounding box center [557, 774] width 542 height 1340
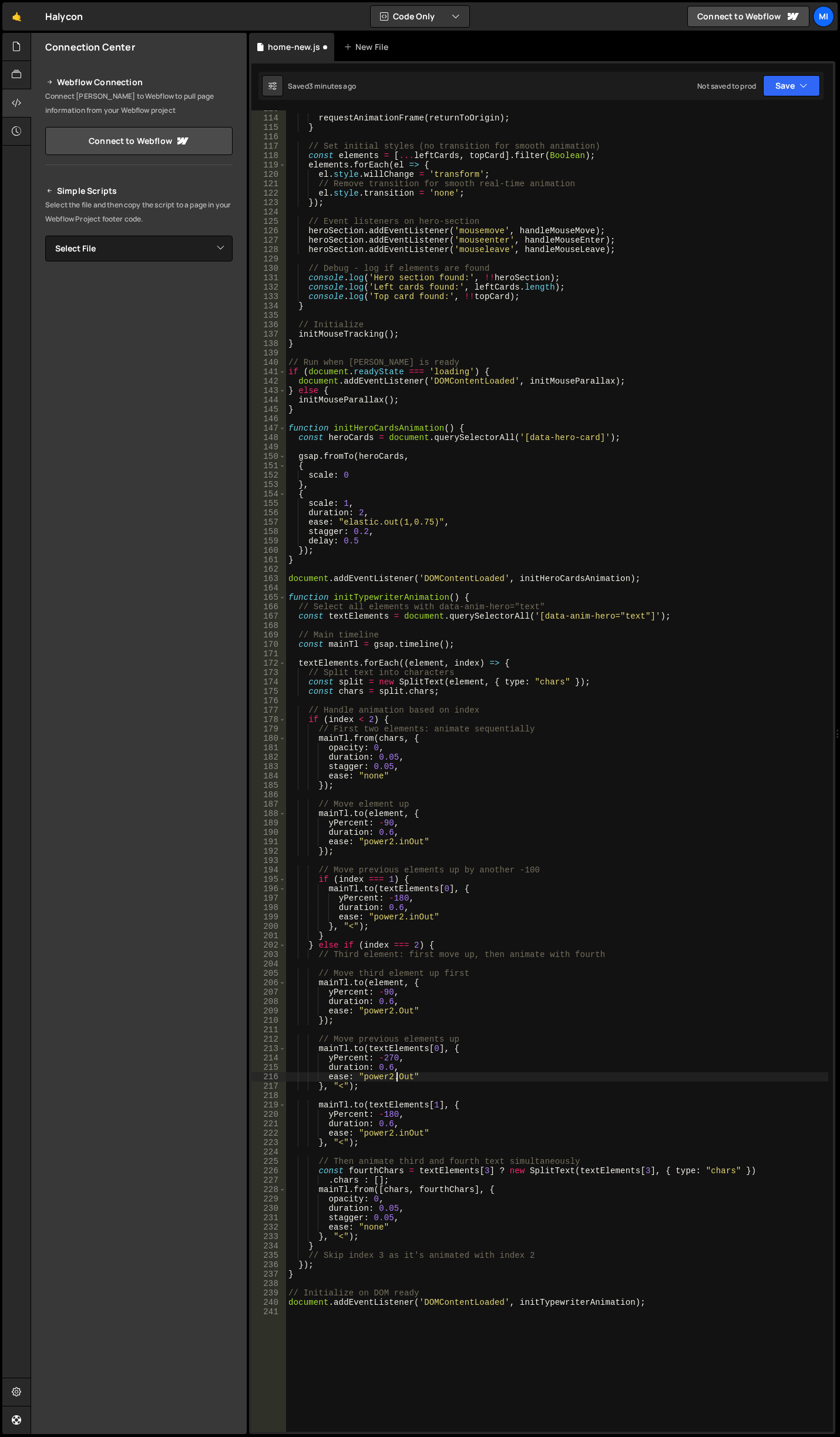
click at [407, 1132] on div "requestAnimationFrame ( returnToOrigin ) ; } // Set initial styles (no transiti…" at bounding box center [557, 774] width 542 height 1340
click at [420, 916] on div "requestAnimationFrame ( returnToOrigin ) ; } // Set initial styles (no transiti…" at bounding box center [557, 774] width 542 height 1340
click at [404, 838] on div "requestAnimationFrame ( returnToOrigin ) ; } // Set initial styles (no transiti…" at bounding box center [557, 774] width 542 height 1340
drag, startPoint x: 327, startPoint y: 1237, endPoint x: 347, endPoint y: 1236, distance: 20.0
click at [347, 1236] on div "requestAnimationFrame ( returnToOrigin ) ; } // Set initial styles (no transiti…" at bounding box center [557, 774] width 542 height 1340
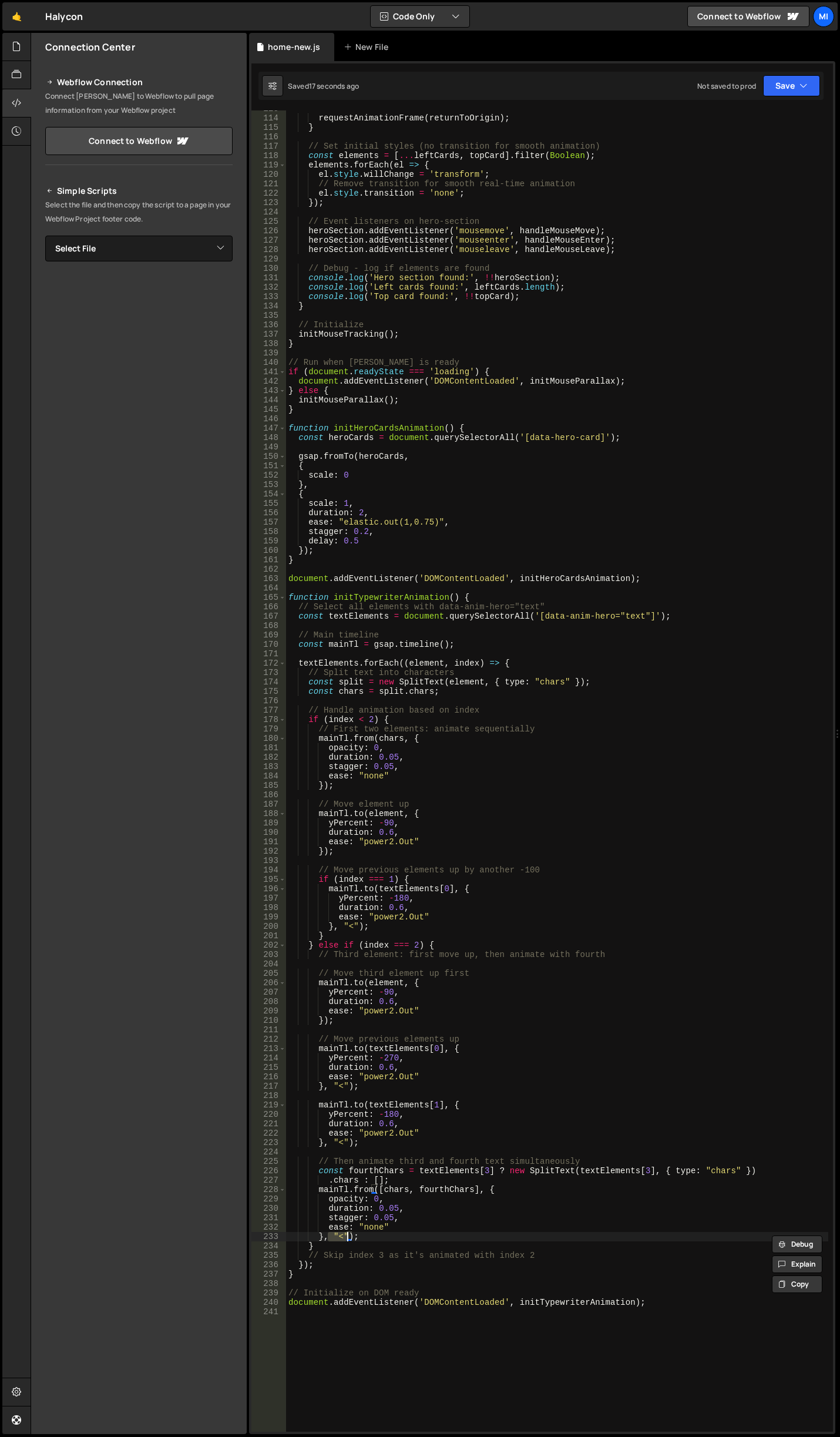
scroll to position [0, 4]
drag, startPoint x: 324, startPoint y: 1236, endPoint x: 348, endPoint y: 1236, distance: 24.0
click at [348, 1236] on div "requestAnimationFrame ( returnToOrigin ) ; } // Set initial styles (no transiti…" at bounding box center [557, 774] width 542 height 1340
click at [479, 1088] on div "requestAnimationFrame ( returnToOrigin ) ; } // Set initial styles (no transiti…" at bounding box center [557, 774] width 542 height 1340
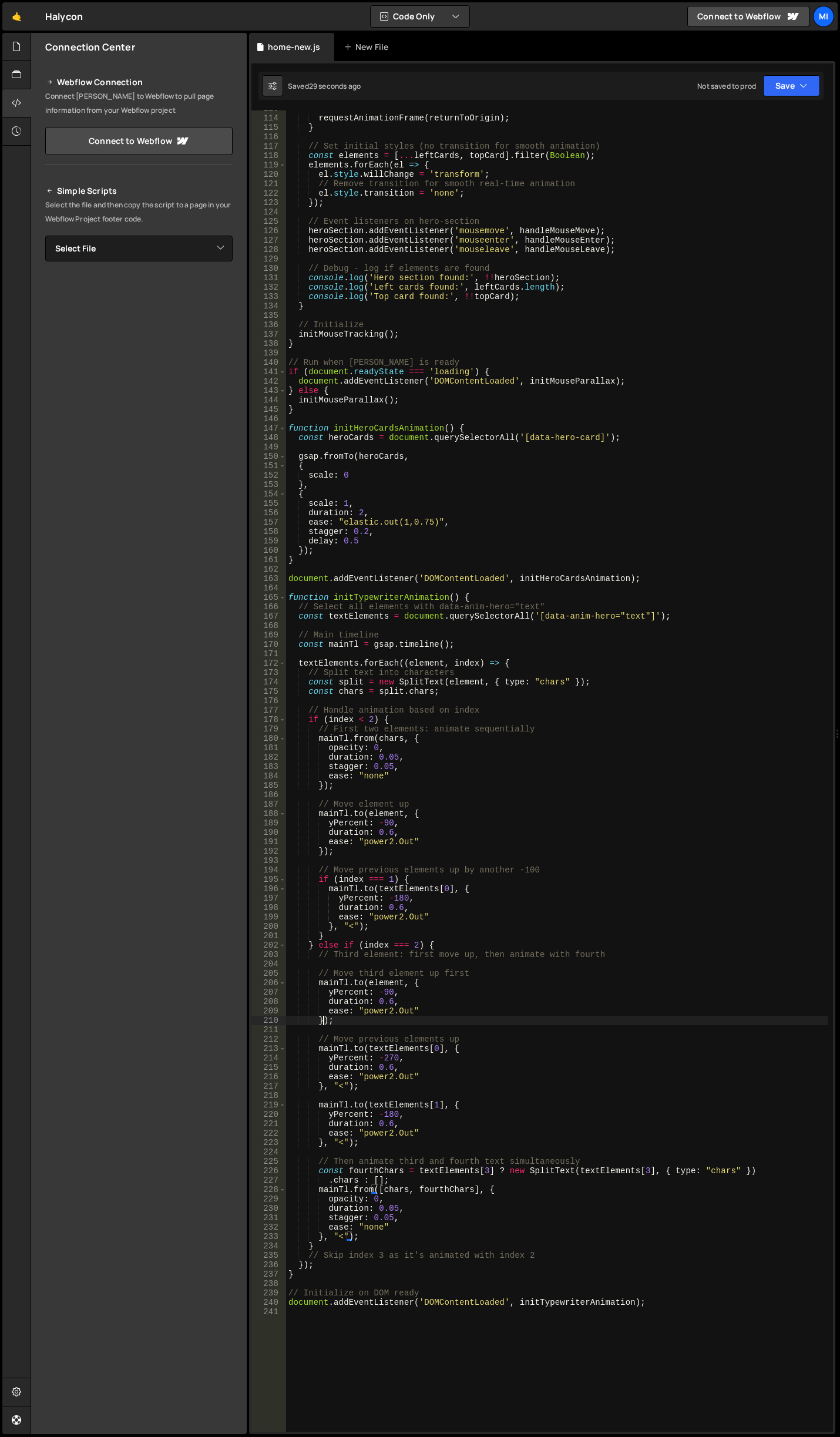
click at [324, 1024] on div "requestAnimationFrame ( returnToOrigin ) ; } // Set initial styles (no transiti…" at bounding box center [557, 774] width 542 height 1340
click at [499, 1010] on div "requestAnimationFrame ( returnToOrigin ) ; } // Set initial styles (no transiti…" at bounding box center [557, 774] width 542 height 1340
click at [383, 818] on div "requestAnimationFrame ( returnToOrigin ) ; } // Set initial styles (no transiti…" at bounding box center [557, 774] width 542 height 1340
drag, startPoint x: 392, startPoint y: 896, endPoint x: 407, endPoint y: 898, distance: 15.1
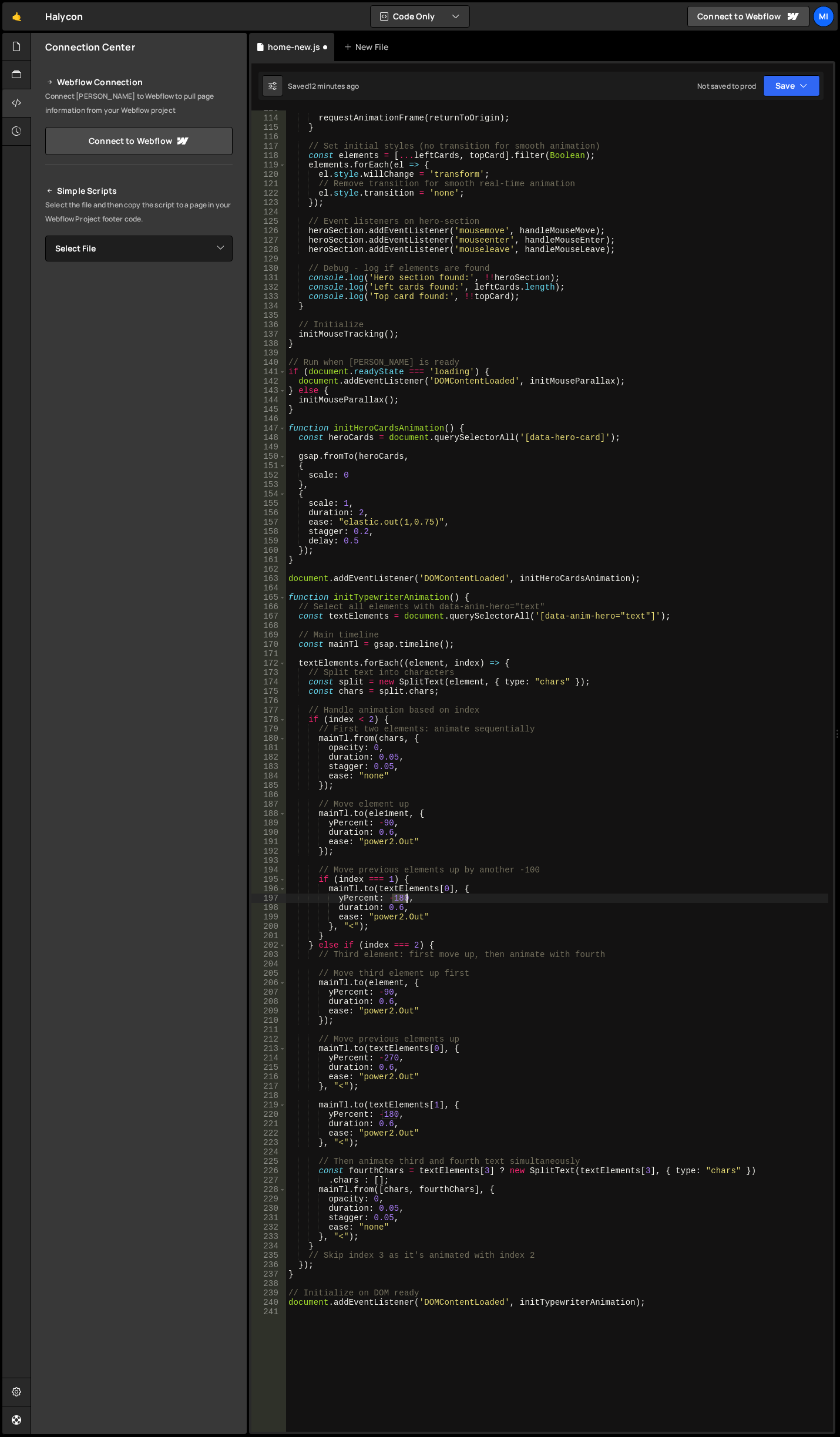
click at [407, 898] on div "requestAnimationFrame ( returnToOrigin ) ; } // Set initial styles (no transiti…" at bounding box center [557, 774] width 542 height 1340
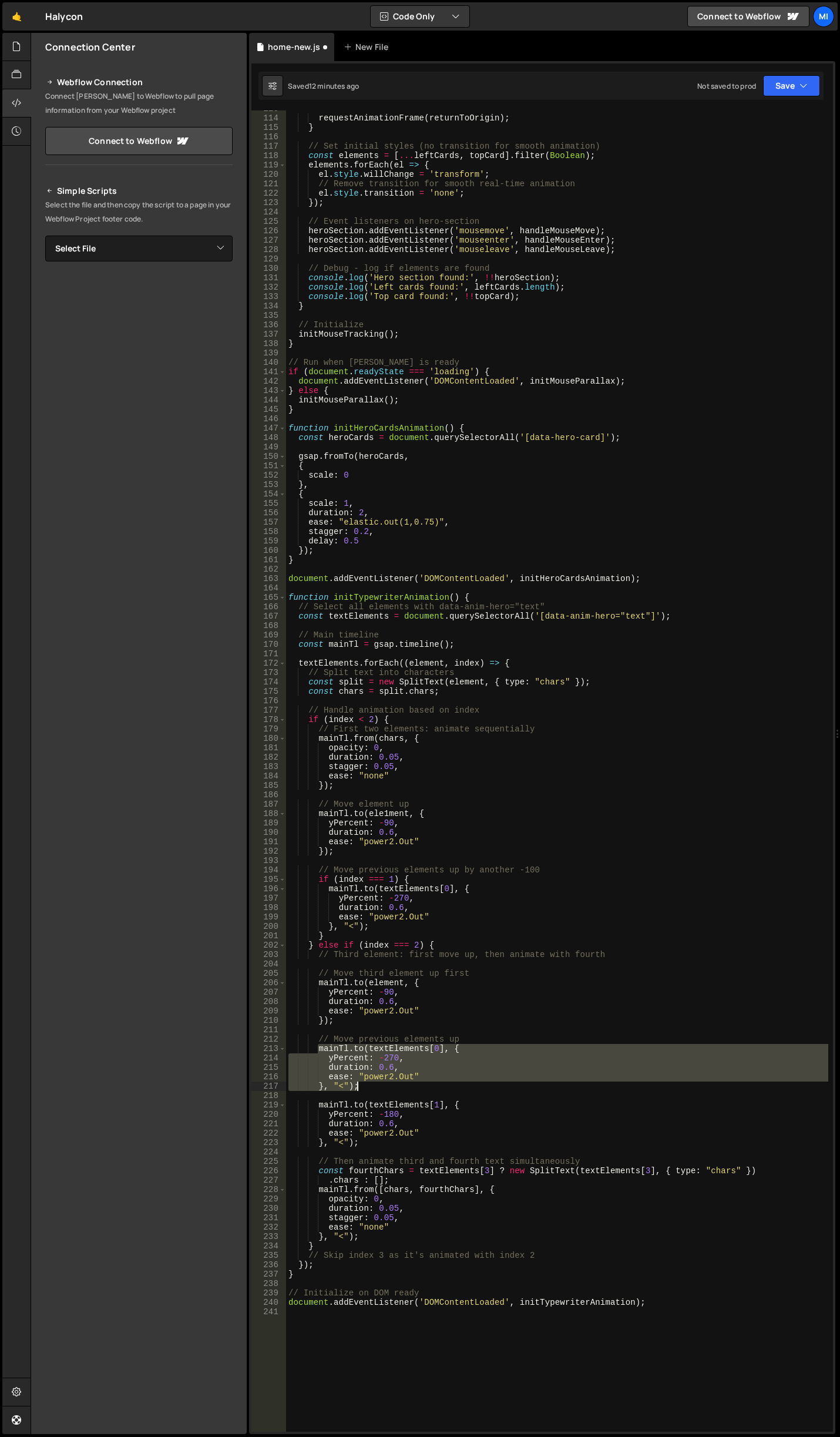
drag, startPoint x: 317, startPoint y: 1049, endPoint x: 458, endPoint y: 1087, distance: 146.0
click at [458, 1087] on div "requestAnimationFrame ( returnToOrigin ) ; } // Set initial styles (no transiti…" at bounding box center [557, 774] width 542 height 1340
click at [421, 1081] on div "requestAnimationFrame ( returnToOrigin ) ; } // Set initial styles (no transiti…" at bounding box center [557, 771] width 542 height 1321
drag, startPoint x: 357, startPoint y: 1093, endPoint x: 304, endPoint y: 1041, distance: 74.2
click at [304, 1041] on div "requestAnimationFrame ( returnToOrigin ) ; } // Set initial styles (no transiti…" at bounding box center [557, 774] width 542 height 1340
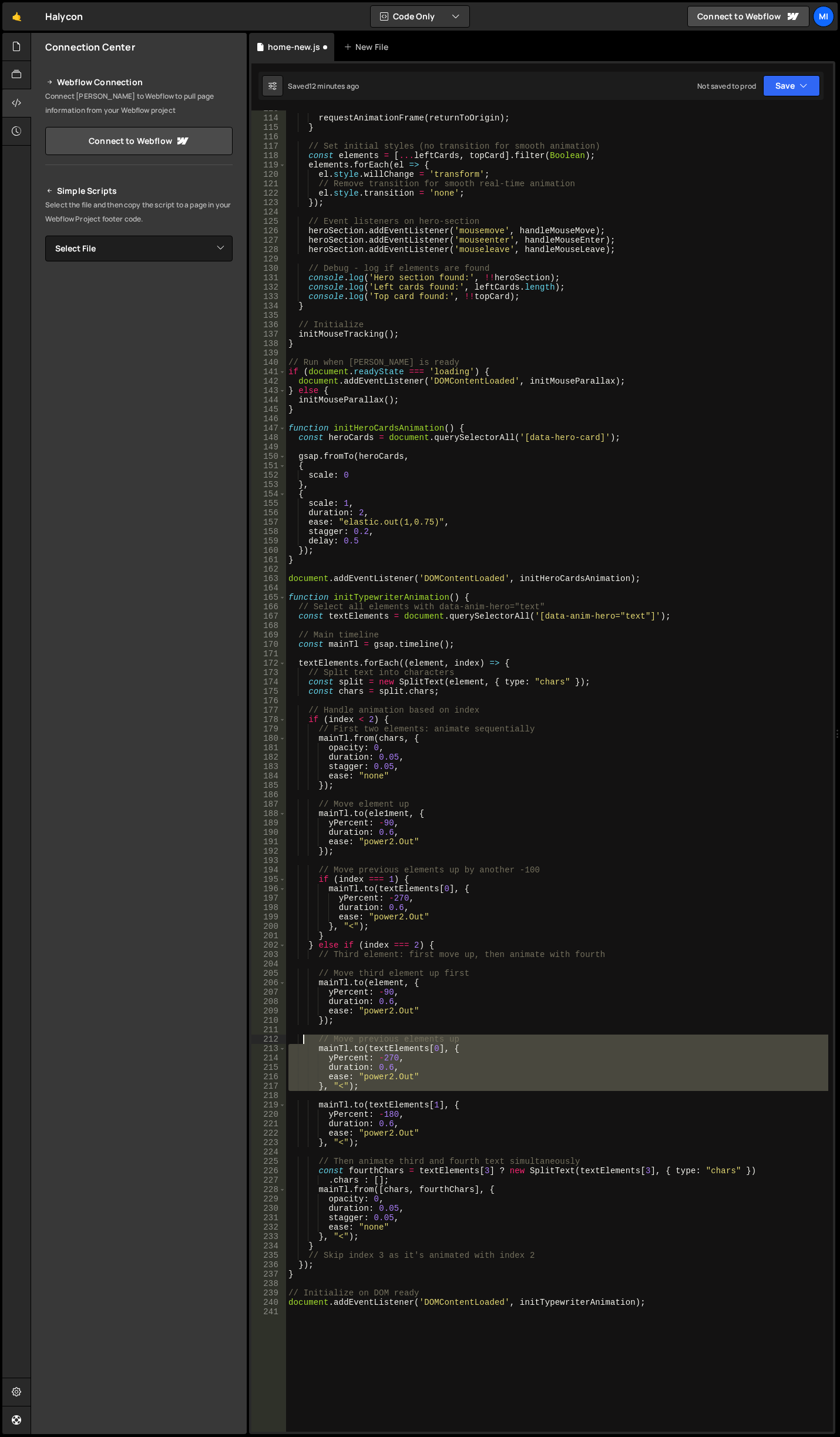
type textarea "// Move previous elements up [DOMAIN_NAME](textElements[0], {"
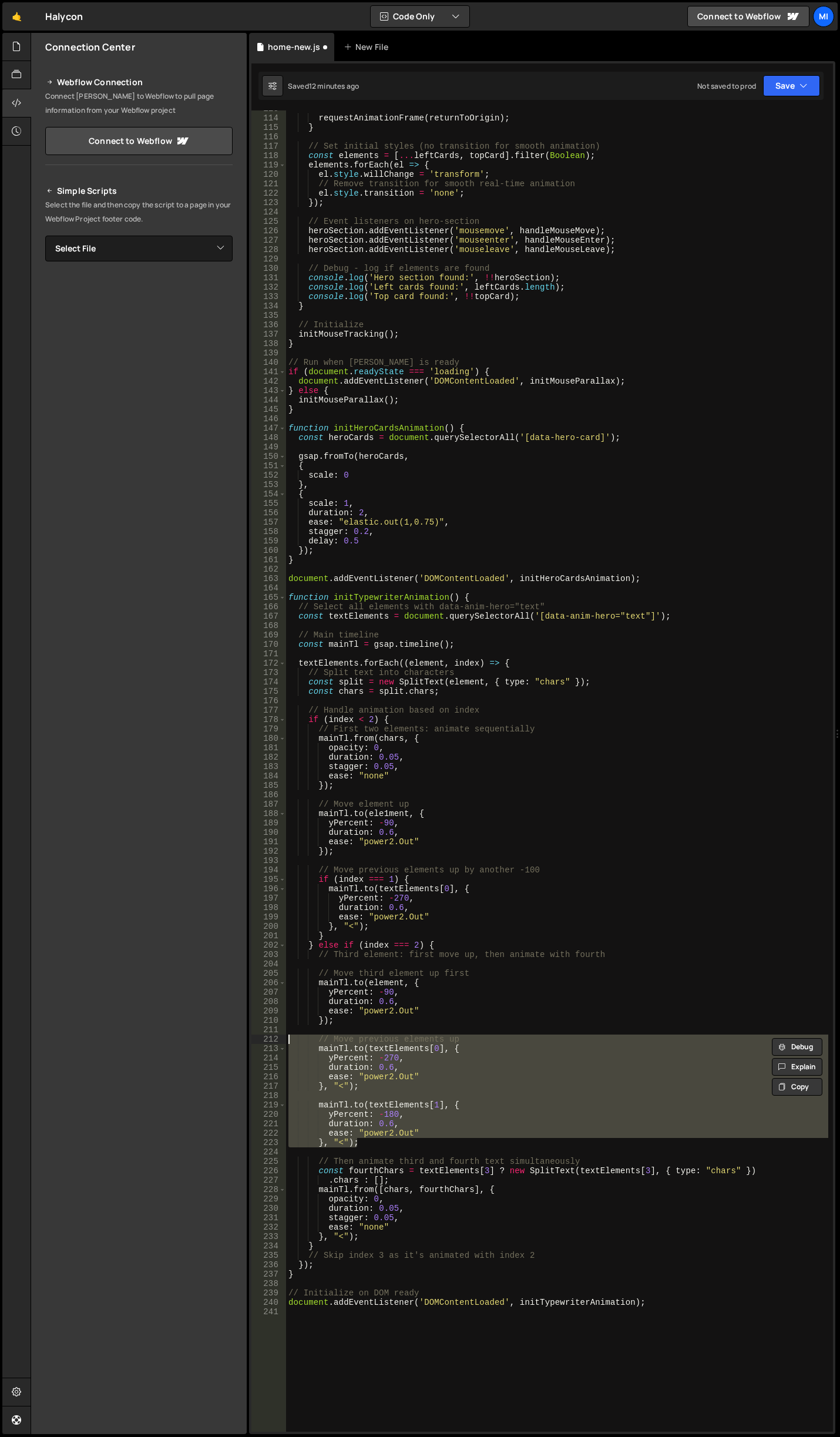
drag, startPoint x: 370, startPoint y: 1143, endPoint x: 269, endPoint y: 1041, distance: 143.5
click at [269, 1041] on div "// Move previous elements up [DOMAIN_NAME](textElements[0], { 113 114 115 116 1…" at bounding box center [542, 771] width 581 height 1321
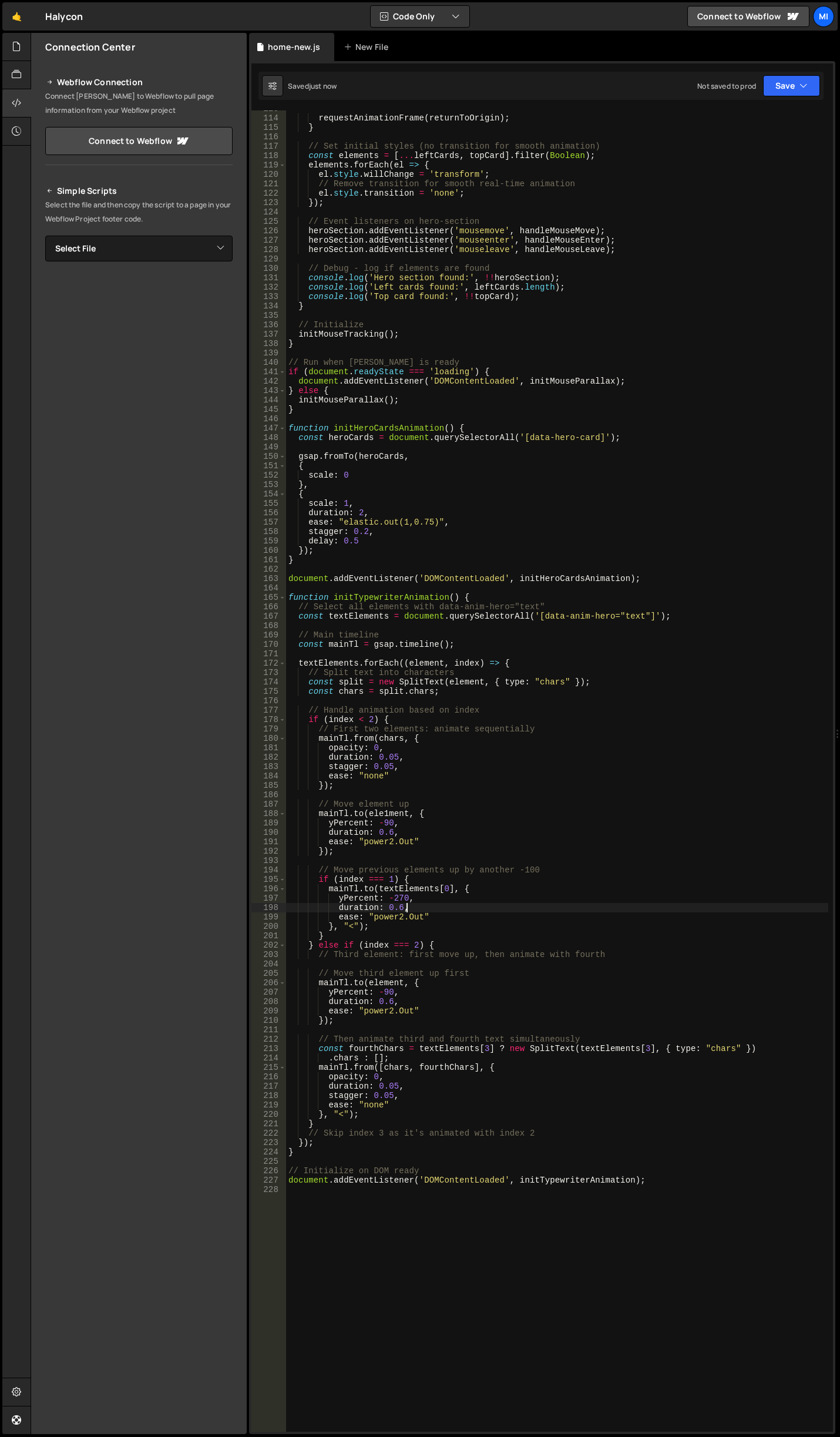
click at [506, 908] on div "requestAnimationFrame ( returnToOrigin ) ; } // Set initial styles (no transiti…" at bounding box center [557, 774] width 542 height 1340
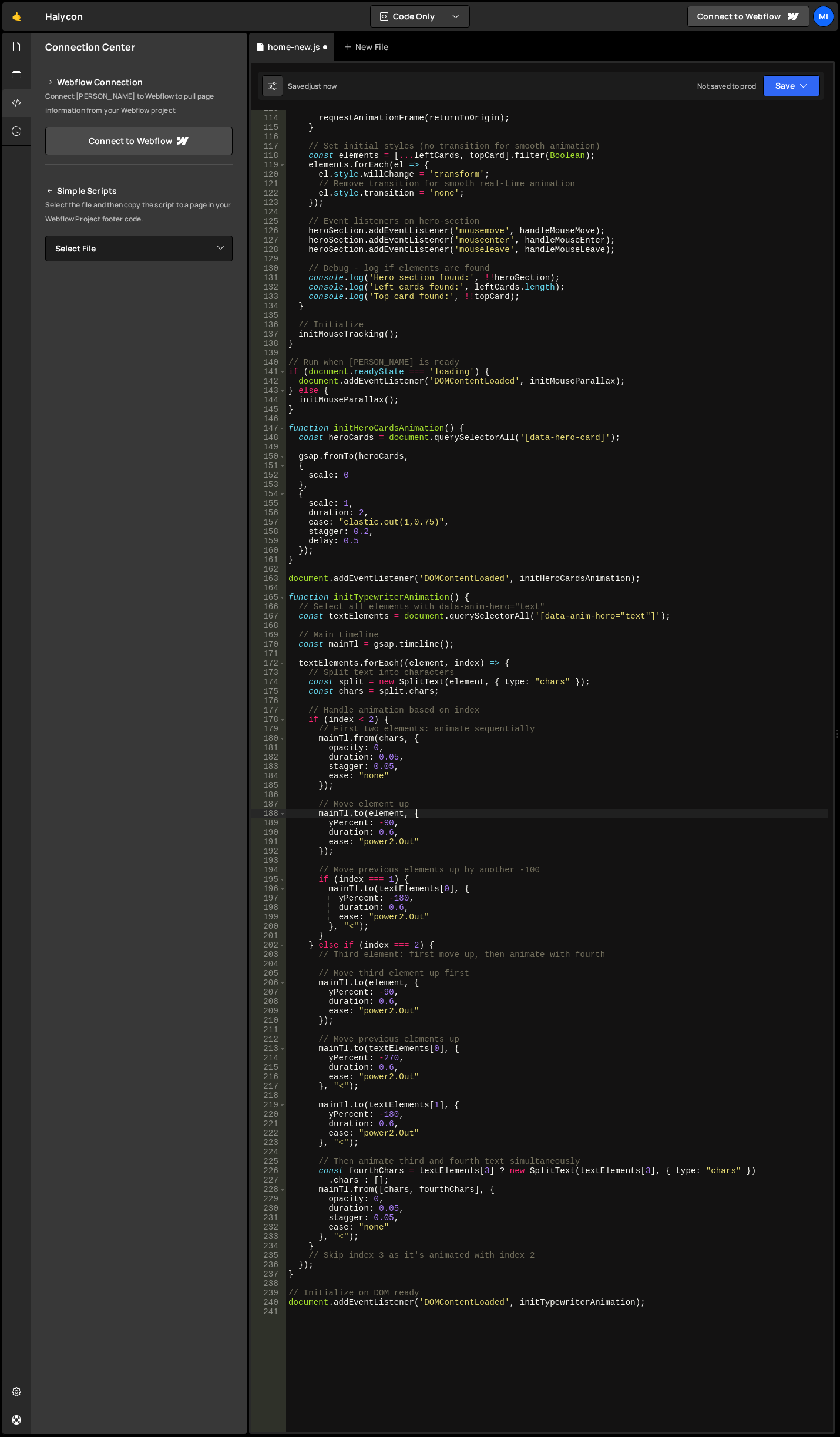
click at [427, 816] on div "requestAnimationFrame ( returnToOrigin ) ; } // Set initial styles (no transiti…" at bounding box center [557, 774] width 542 height 1340
drag, startPoint x: 381, startPoint y: 820, endPoint x: 396, endPoint y: 820, distance: 15.0
click at [396, 820] on div "requestAnimationFrame ( returnToOrigin ) ; } // Set initial styles (no transiti…" at bounding box center [557, 774] width 542 height 1340
click at [402, 807] on div "requestAnimationFrame ( returnToOrigin ) ; } // Set initial styles (no transiti…" at bounding box center [557, 774] width 542 height 1340
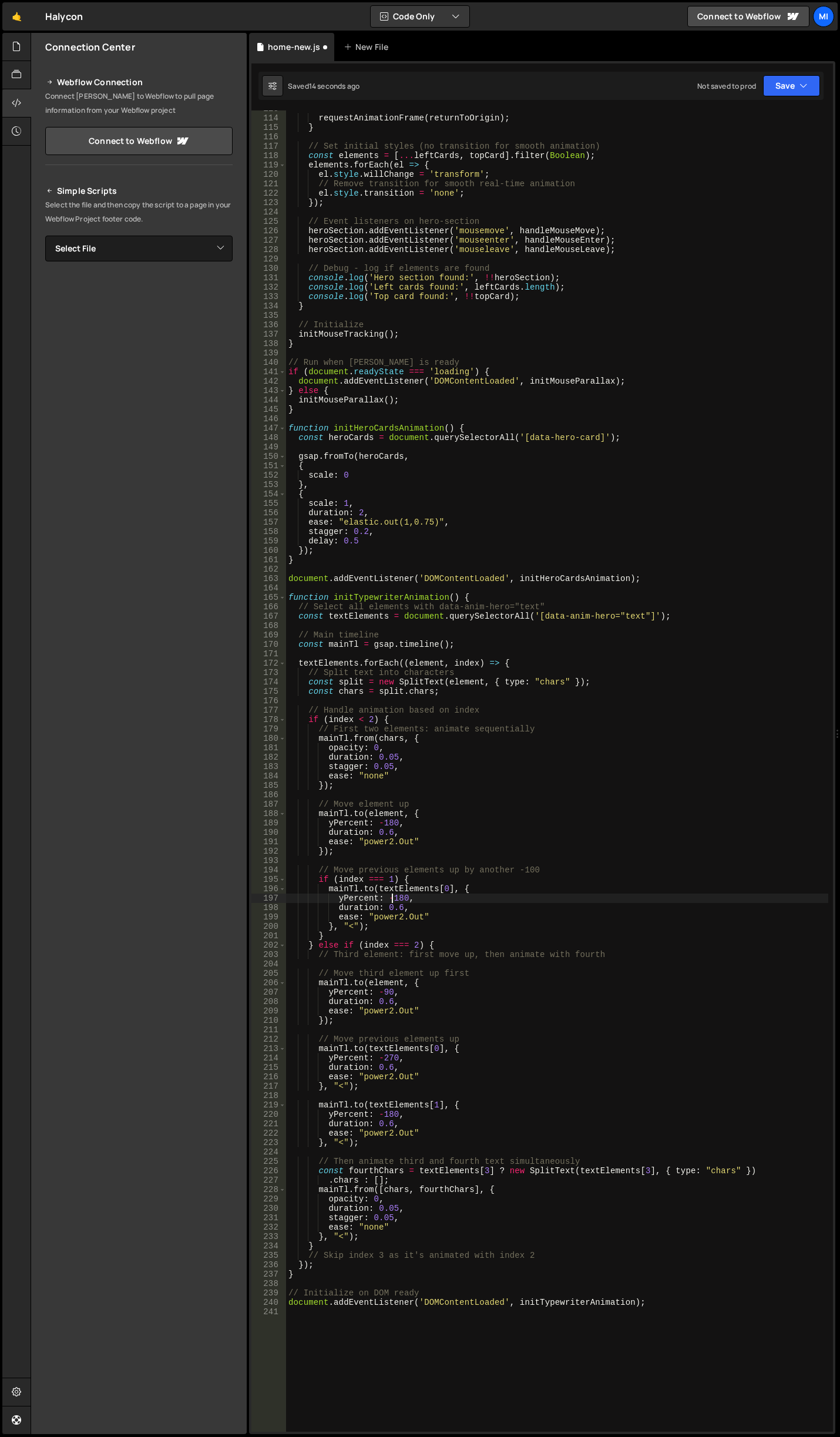
click at [394, 895] on div "requestAnimationFrame ( returnToOrigin ) ; } // Set initial styles (no transiti…" at bounding box center [557, 774] width 542 height 1340
drag, startPoint x: 394, startPoint y: 895, endPoint x: 406, endPoint y: 895, distance: 12.0
click at [406, 895] on div "requestAnimationFrame ( returnToOrigin ) ; } // Set initial styles (no transiti…" at bounding box center [557, 774] width 542 height 1340
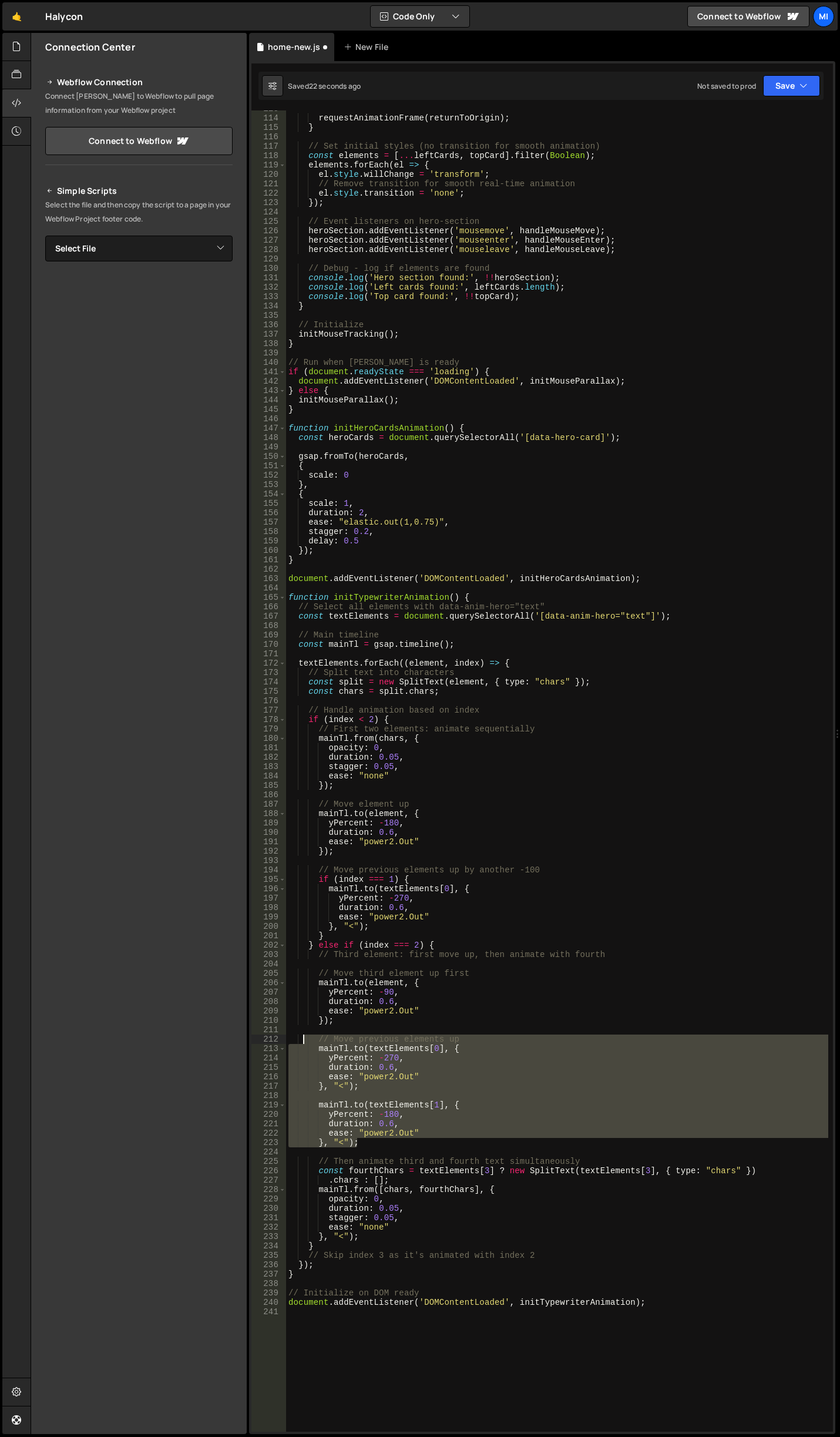
drag, startPoint x: 363, startPoint y: 1142, endPoint x: 303, endPoint y: 1040, distance: 118.3
click at [303, 1040] on div "requestAnimationFrame ( returnToOrigin ) ; } // Set initial styles (no transiti…" at bounding box center [557, 774] width 542 height 1340
type textarea "// Move previous elements up [DOMAIN_NAME](textElements[0], {"
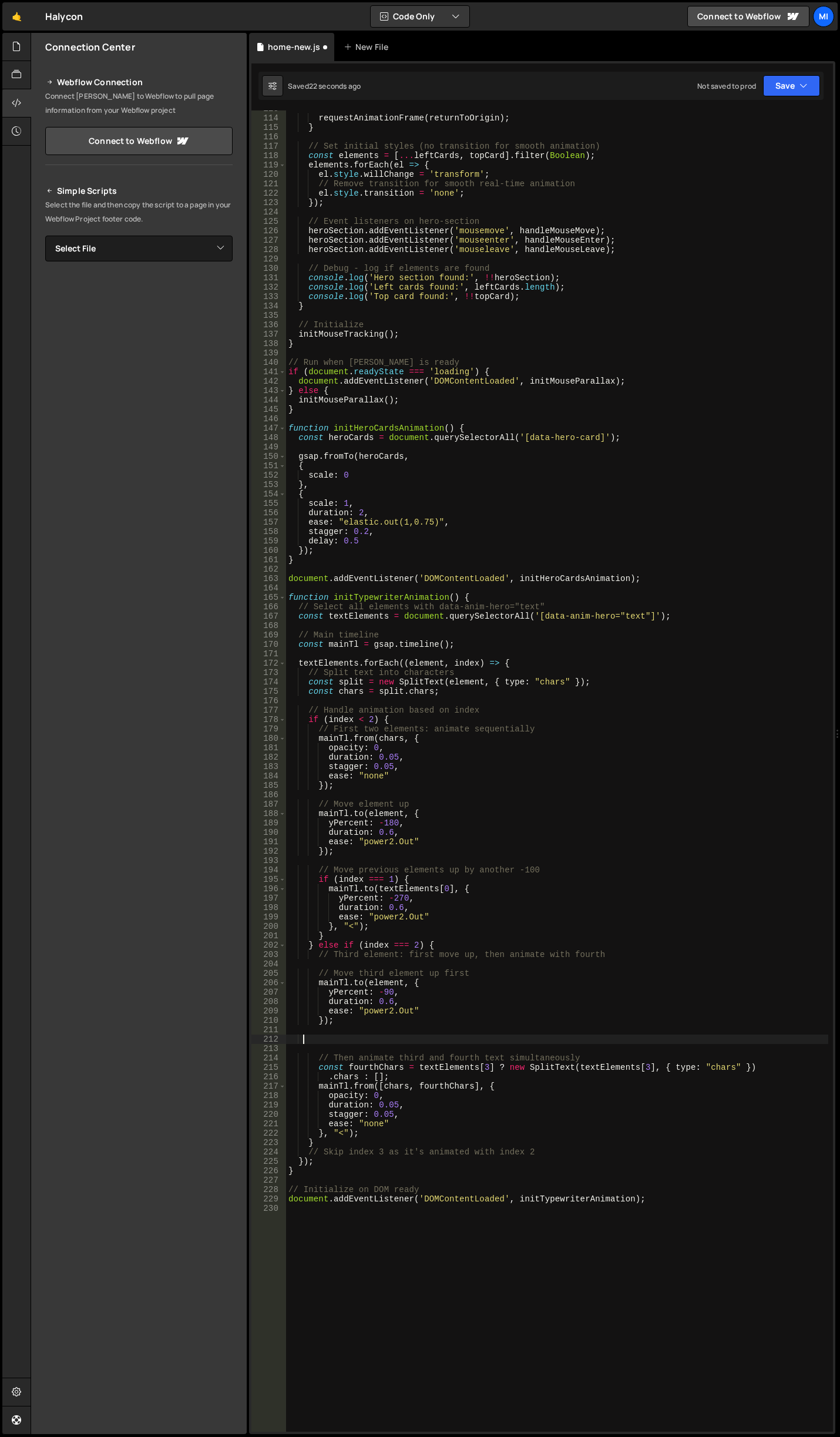
scroll to position [0, 1]
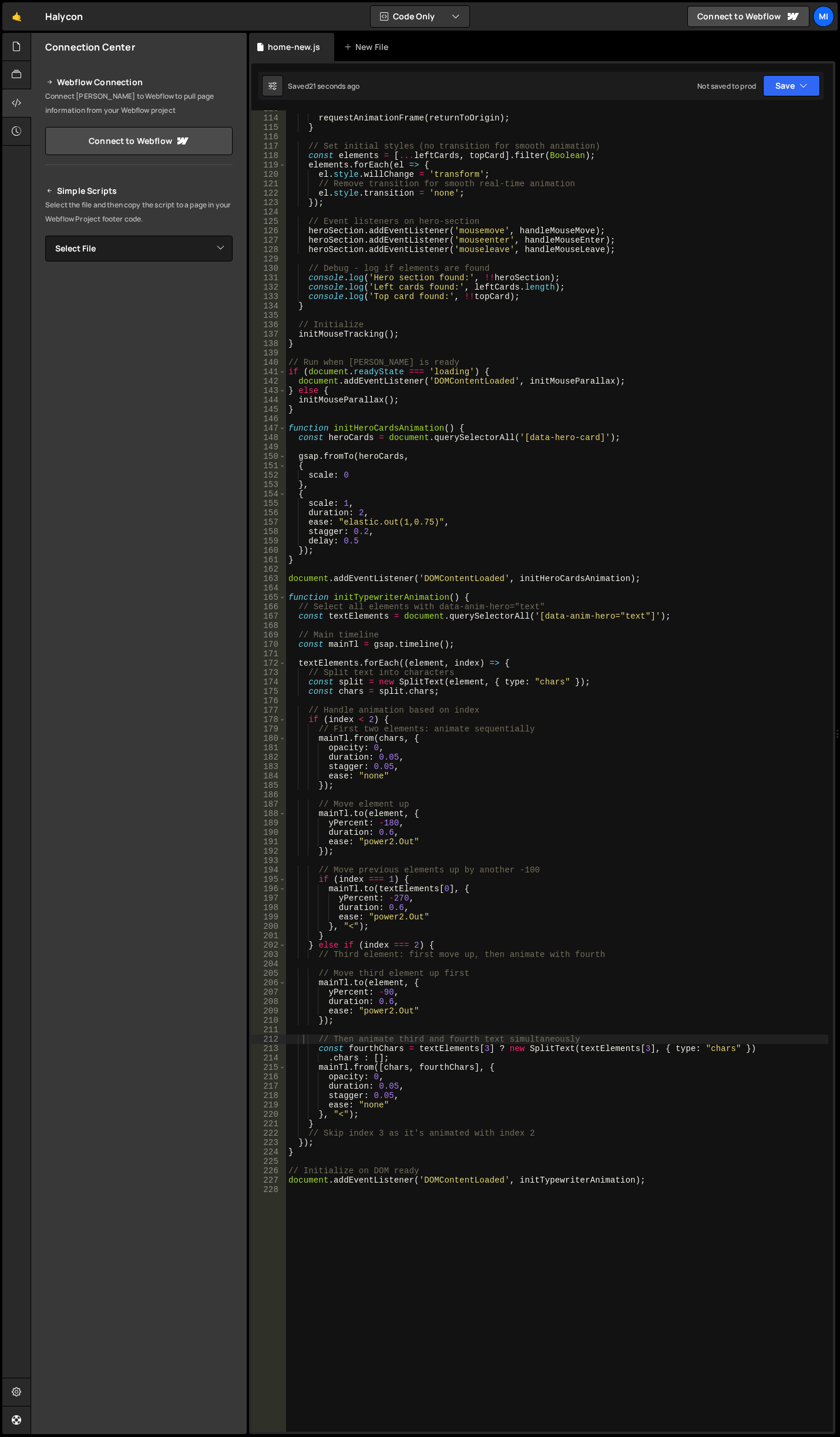
click at [674, 831] on div "requestAnimationFrame ( returnToOrigin ) ; } // Set initial styles (no transiti…" at bounding box center [557, 774] width 542 height 1340
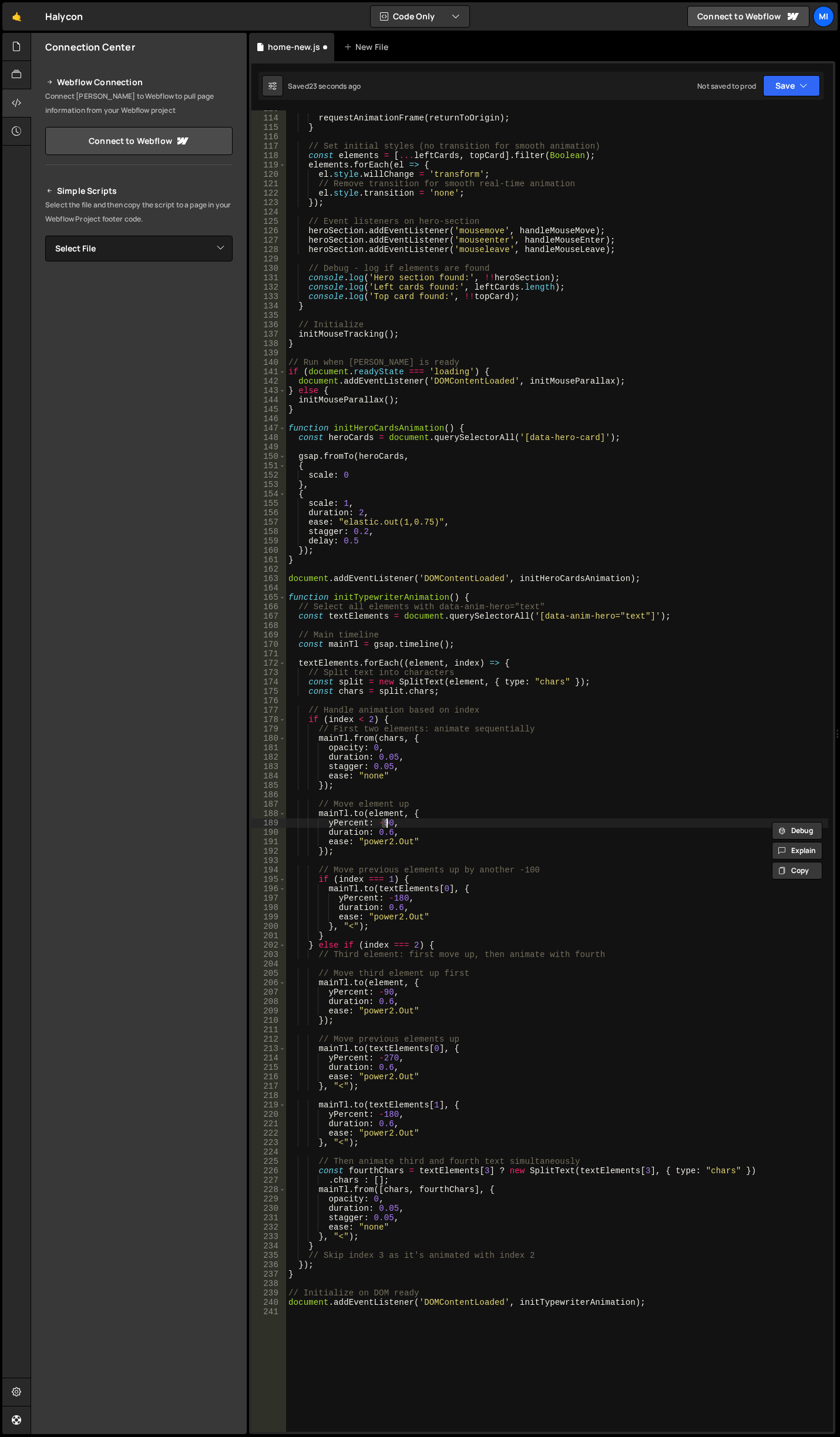
type textarea "document.addEventListener('DOMContentLoaded', initTypewriterAnimation);"
click at [410, 1061] on div "requestAnimationFrame ( returnToOrigin ) ; } // Set initial styles (no transiti…" at bounding box center [557, 774] width 542 height 1340
click at [434, 1082] on div "requestAnimationFrame ( returnToOrigin ) ; } // Set initial styles (no transiti…" at bounding box center [557, 774] width 542 height 1340
type textarea "}, "<");"
